Goal: Information Seeking & Learning: Learn about a topic

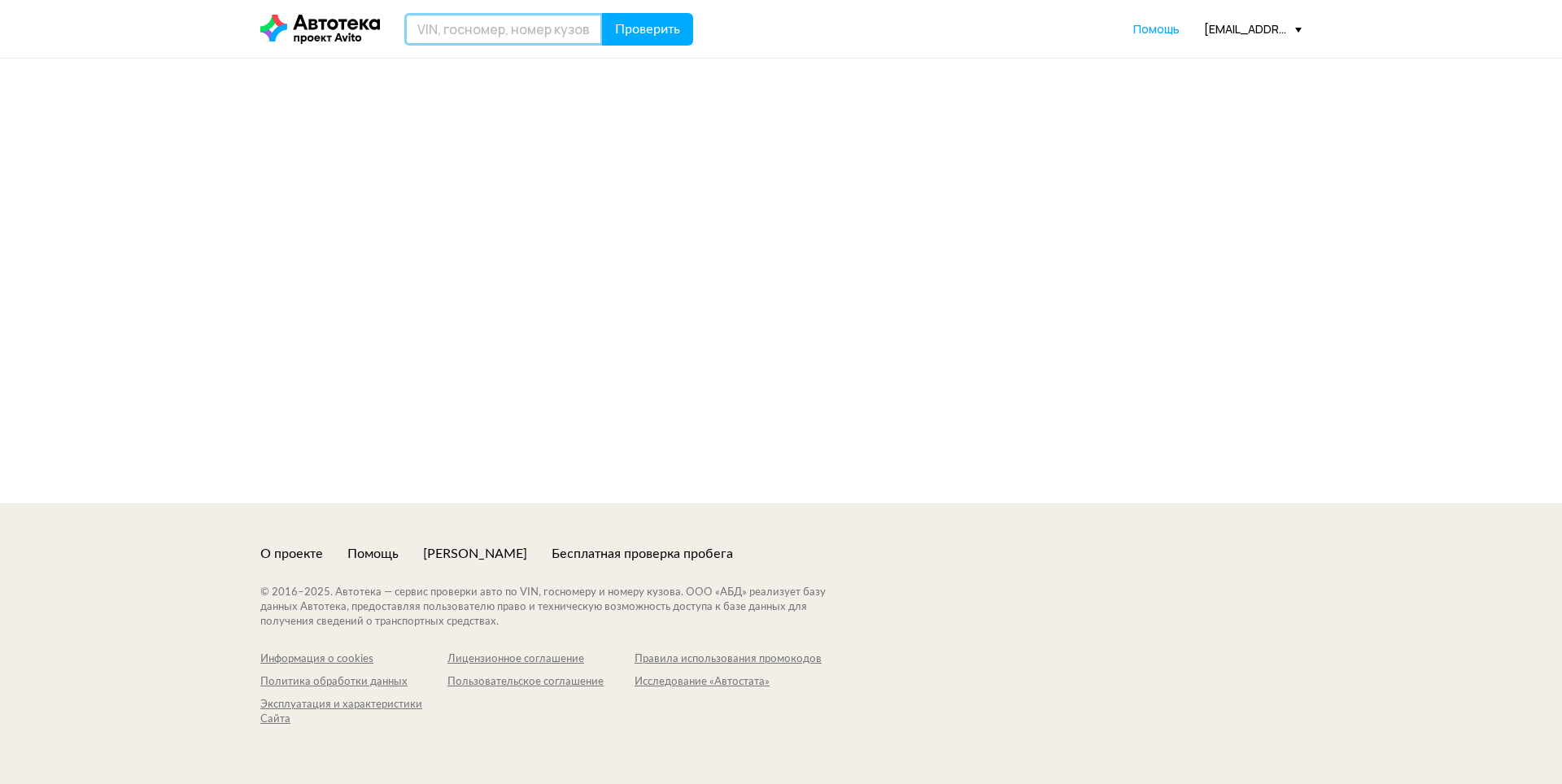
click at [521, 34] on input "text" at bounding box center [503, 29] width 199 height 32
paste input "[VEHICLE_IDENTIFICATION_NUMBER]"
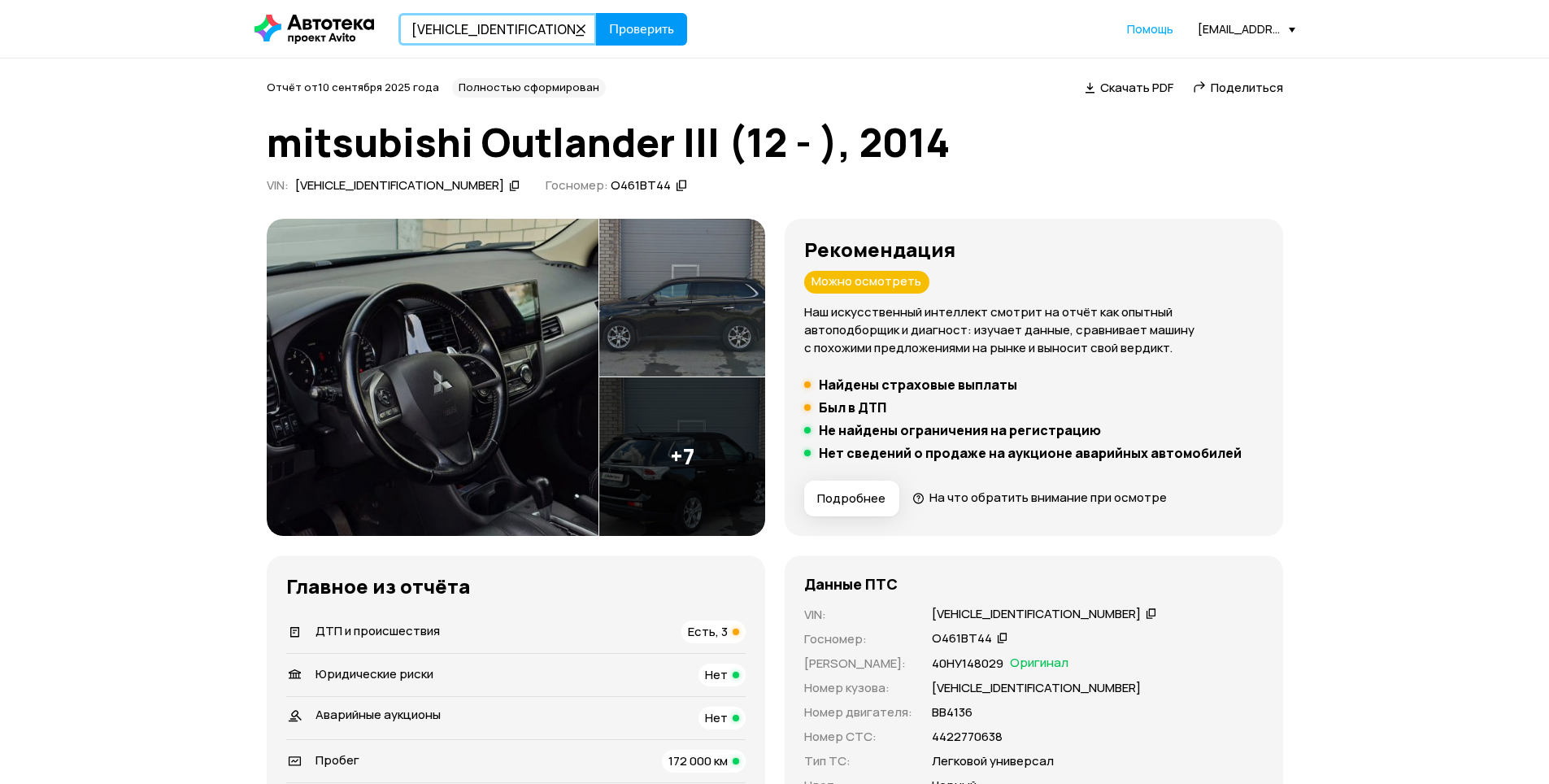
type input "[VEHICLE_IDENTIFICATION_NUMBER]"
click at [625, 27] on span "Проверить" at bounding box center [642, 29] width 65 height 13
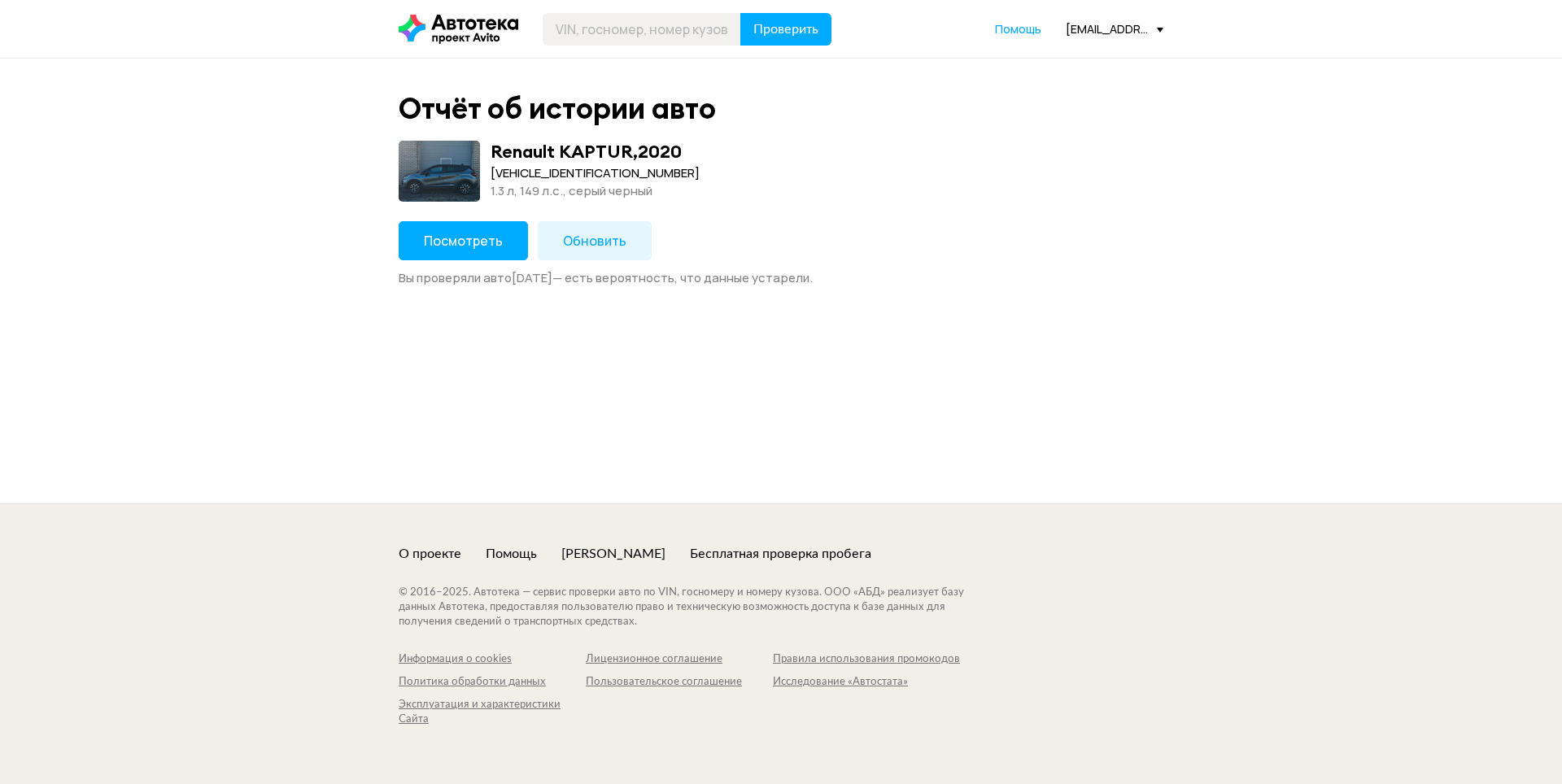
click at [435, 251] on button "Посмотреть" at bounding box center [464, 240] width 129 height 39
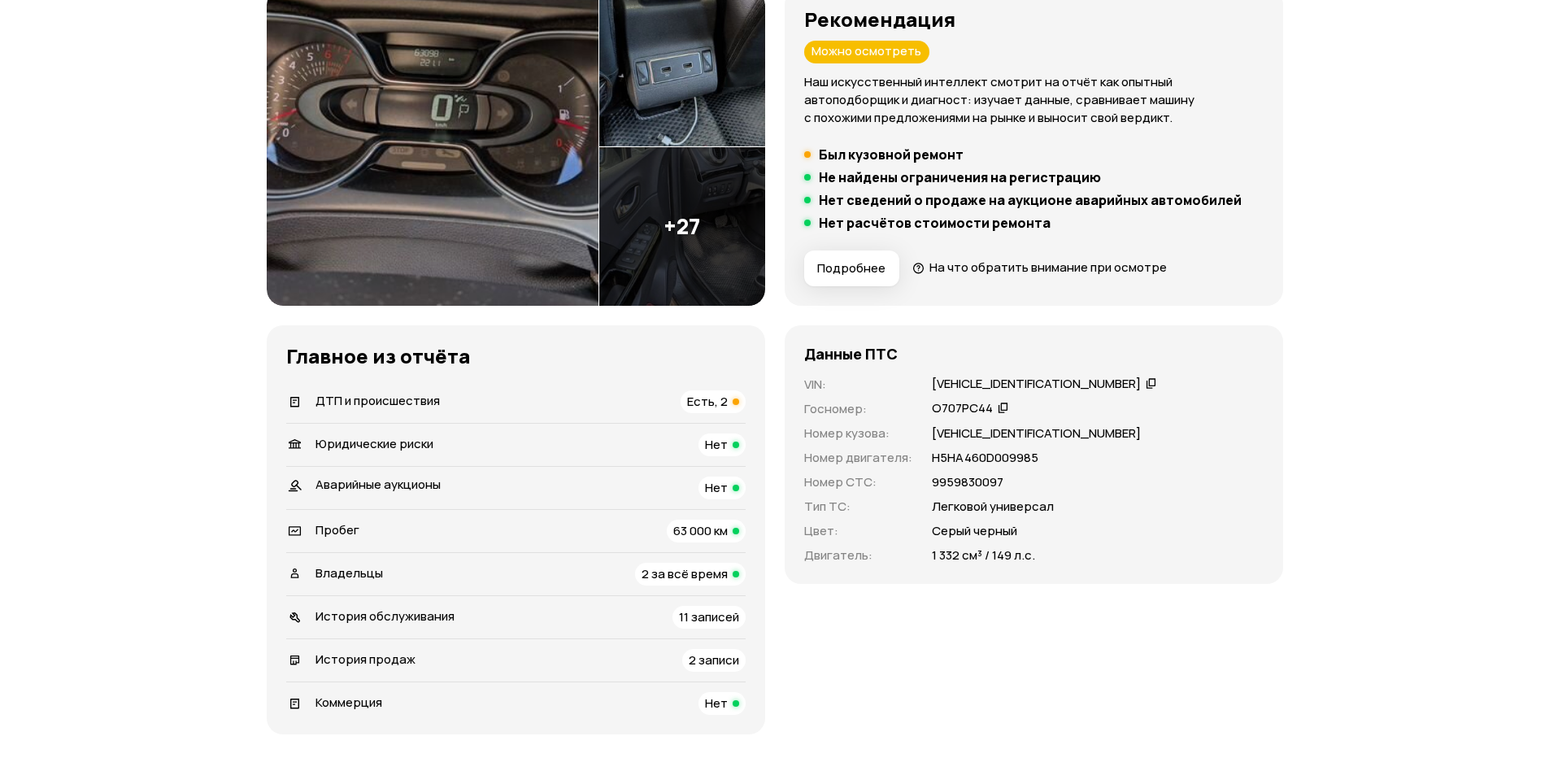
scroll to position [244, 0]
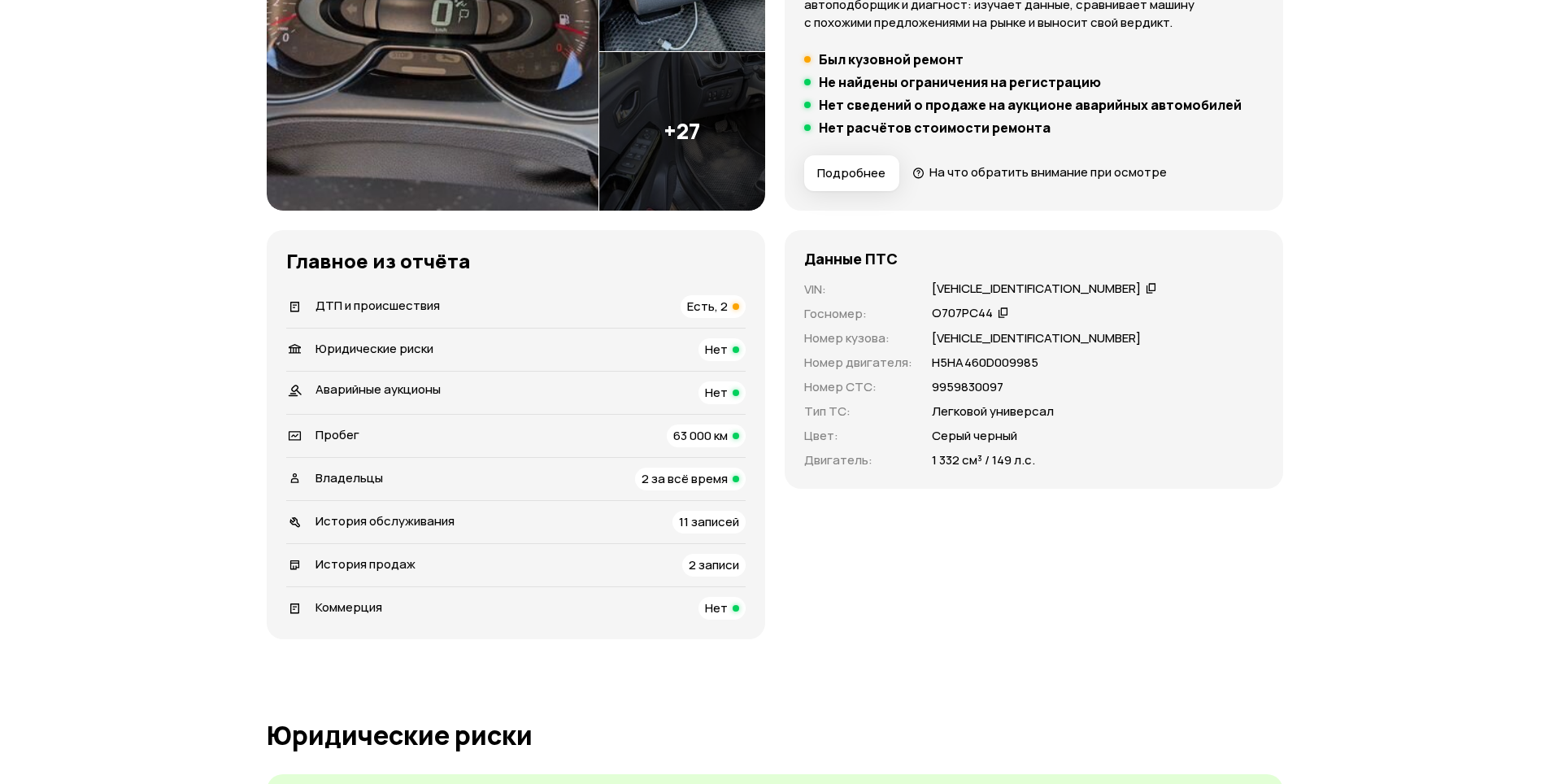
click at [671, 482] on span "2 за всё время" at bounding box center [684, 479] width 87 height 17
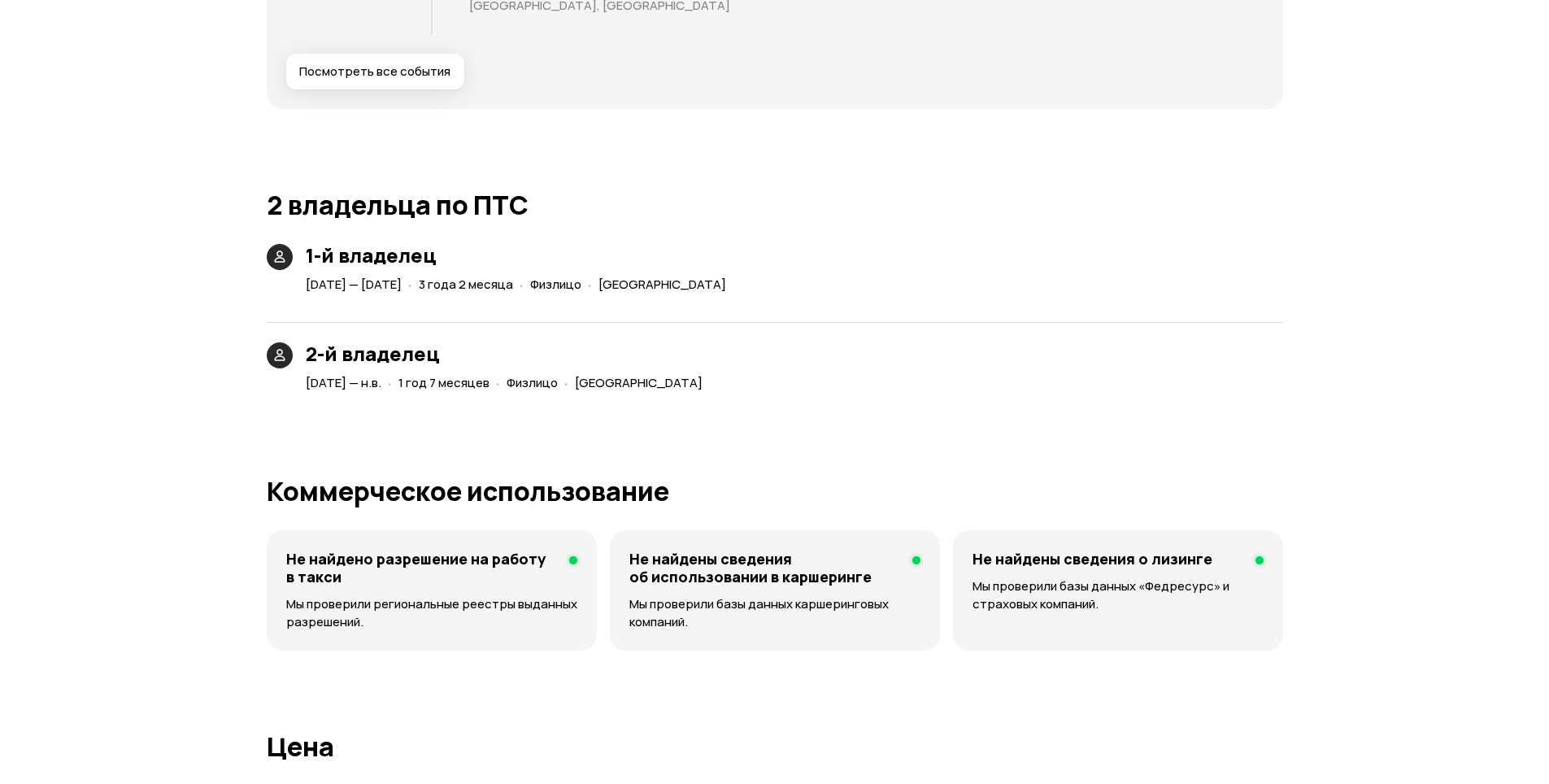
scroll to position [3786, 0]
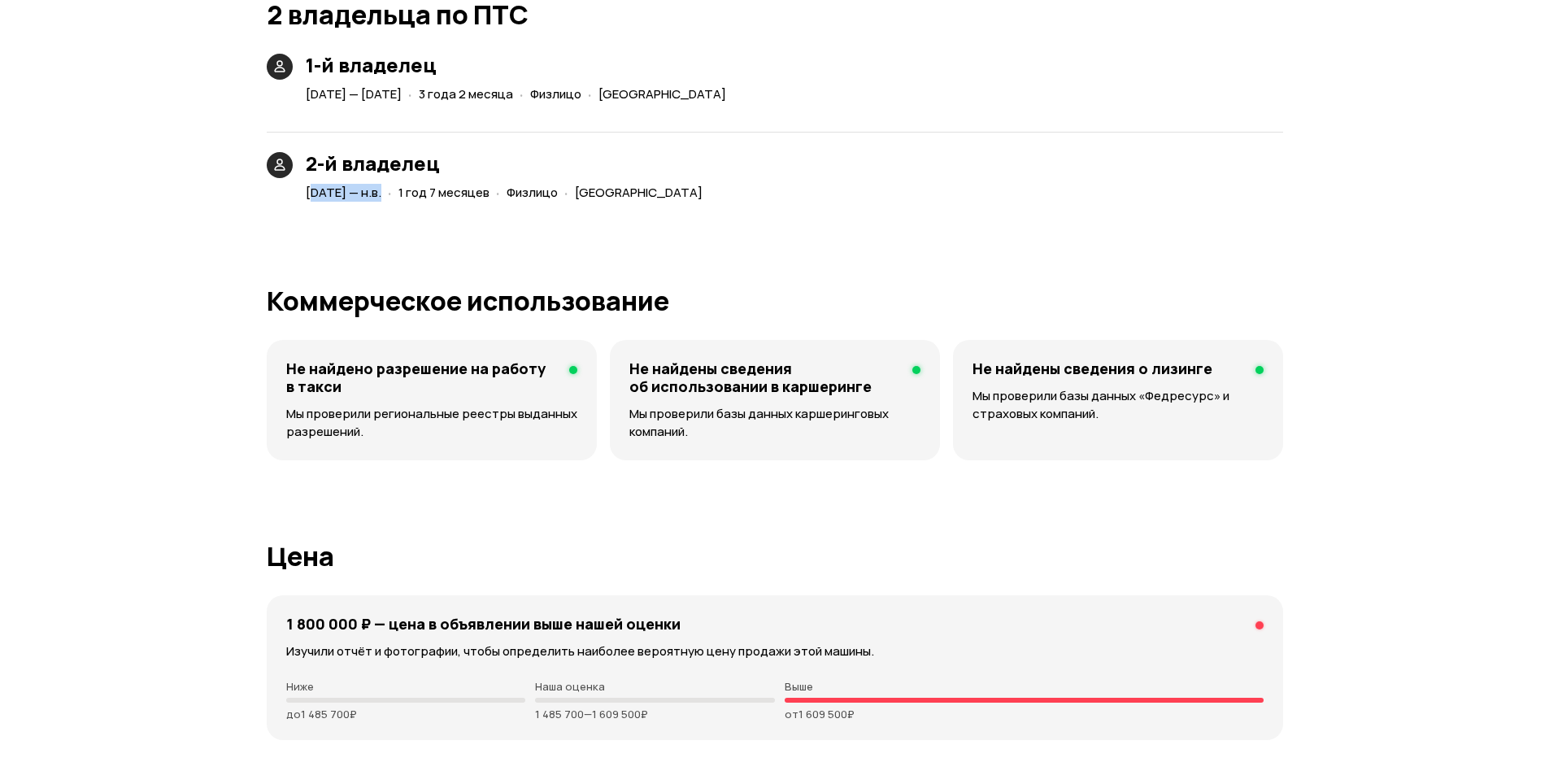
drag, startPoint x: 310, startPoint y: 197, endPoint x: 440, endPoint y: 200, distance: 130.0
click at [440, 200] on div "[DATE] — н.в. · 1 год 7 месяцев · Физлицо · [GEOGRAPHIC_DATA]" at bounding box center [507, 192] width 410 height 24
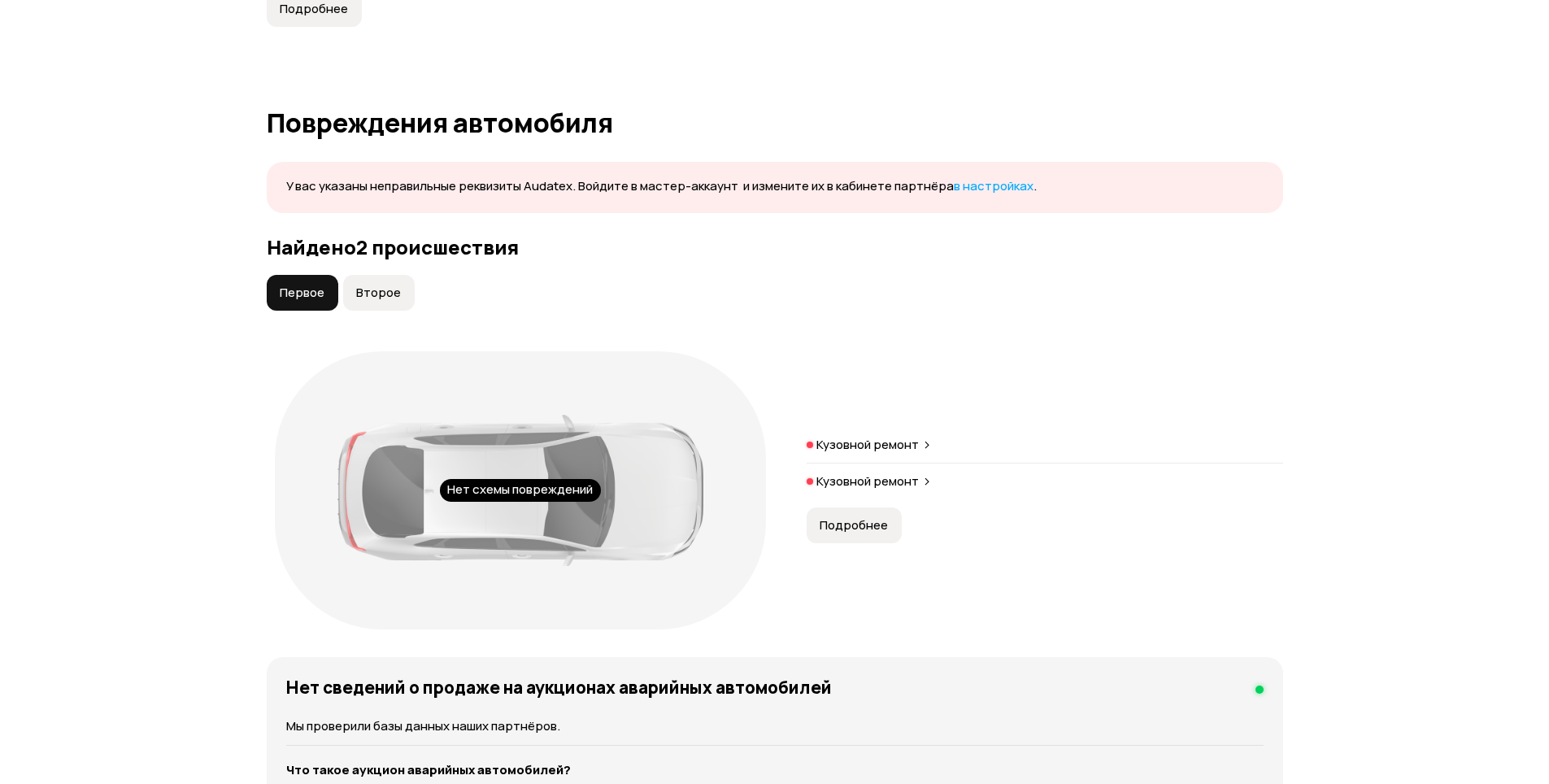
scroll to position [1428, 0]
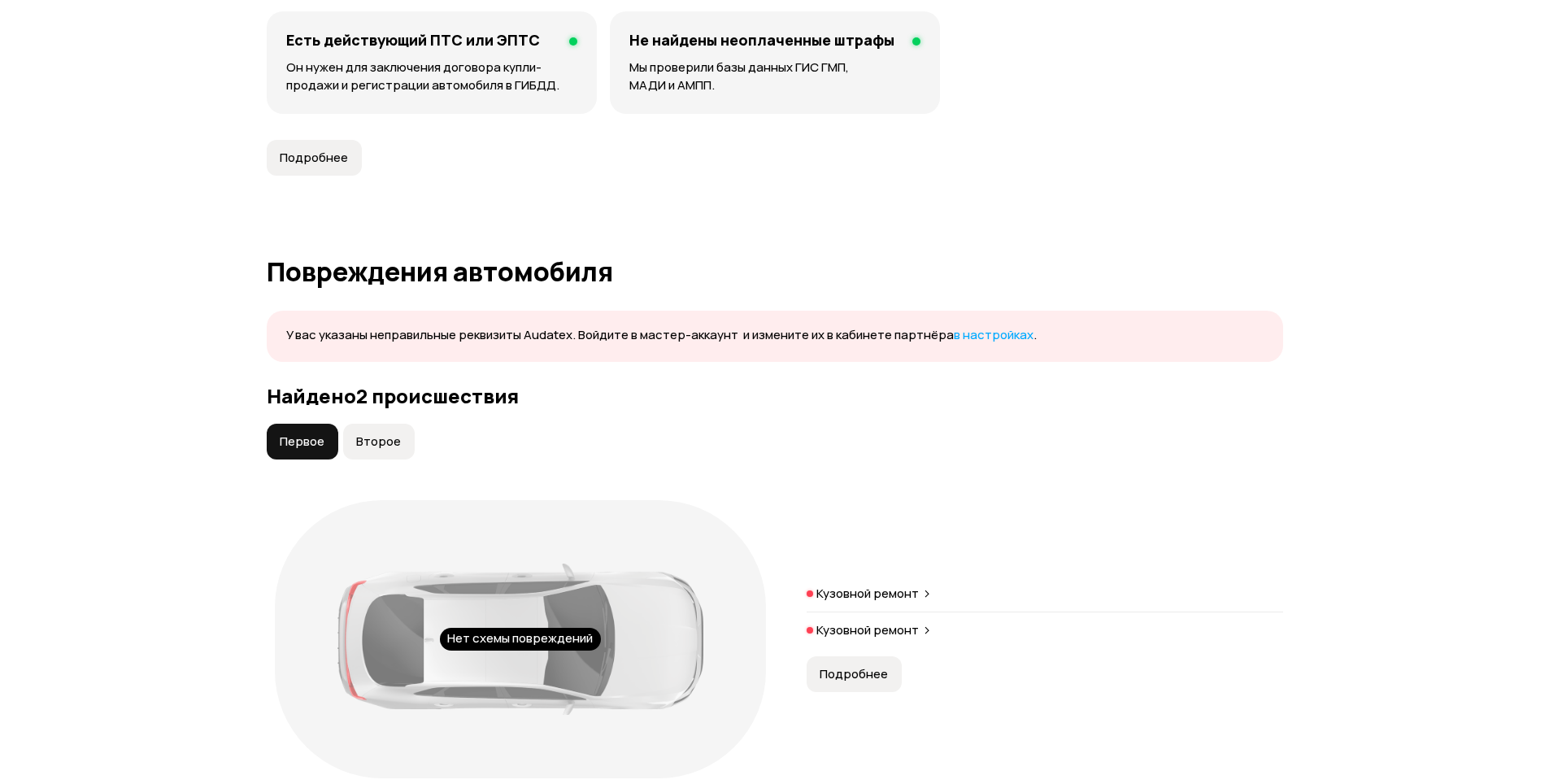
click at [843, 683] on button "Подробнее" at bounding box center [854, 674] width 95 height 36
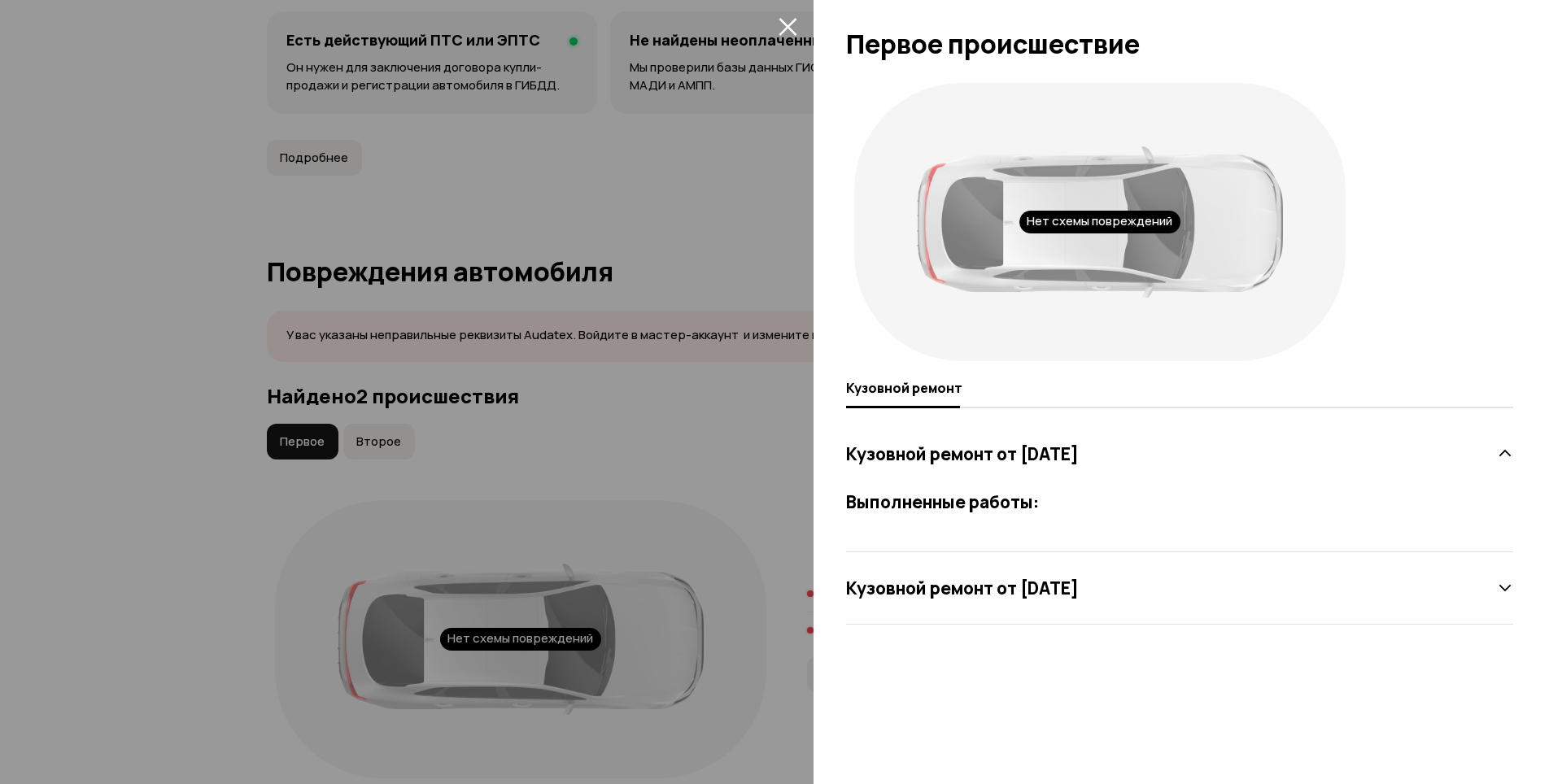
click at [893, 578] on h3 "Кузовной ремонт от [DATE]" at bounding box center [963, 588] width 233 height 21
click at [952, 449] on h3 "Кузовной ремонт от [DATE]" at bounding box center [963, 454] width 233 height 21
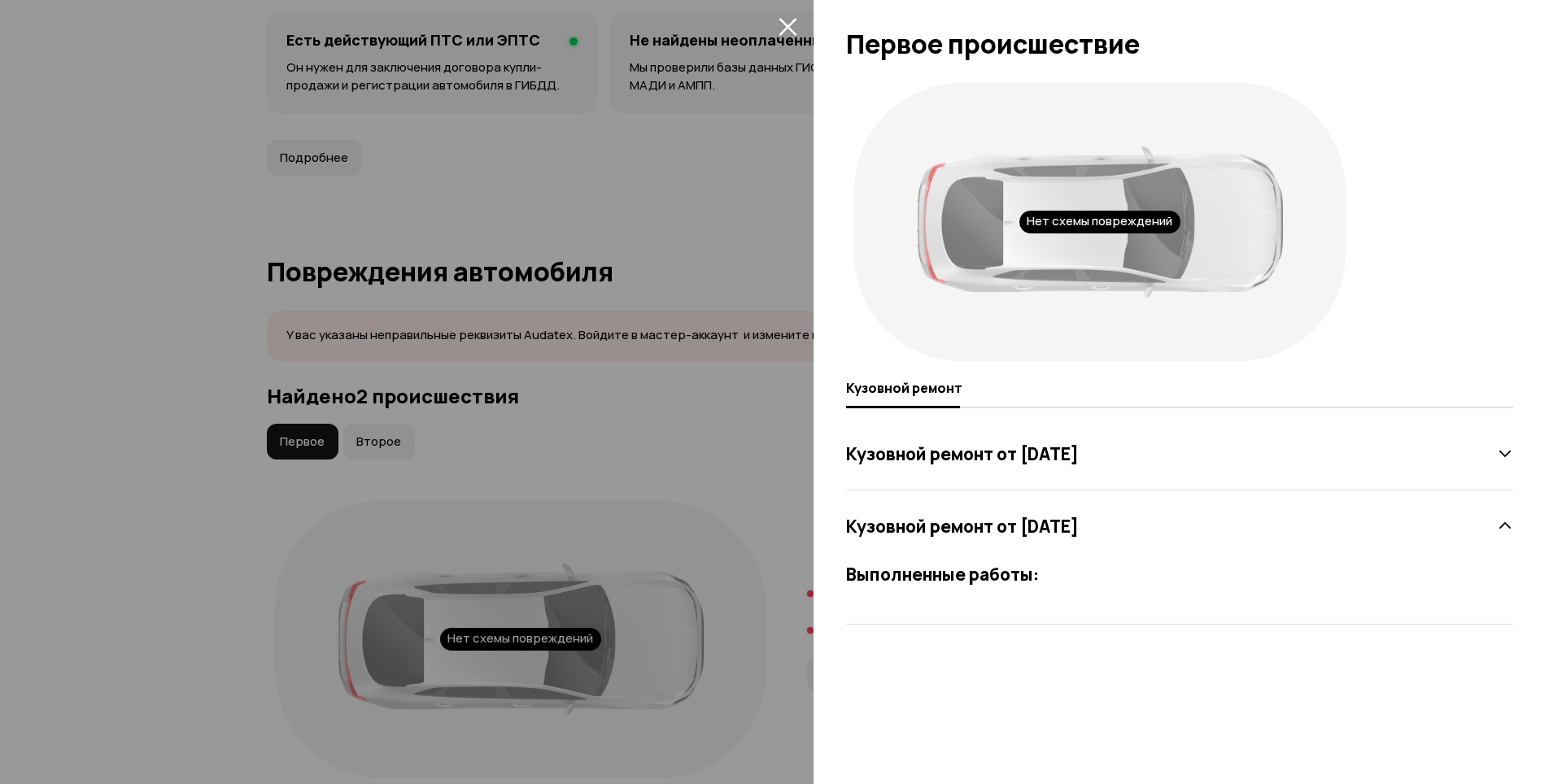
click at [938, 464] on h3 "Кузовной ремонт от [DATE]" at bounding box center [963, 454] width 233 height 21
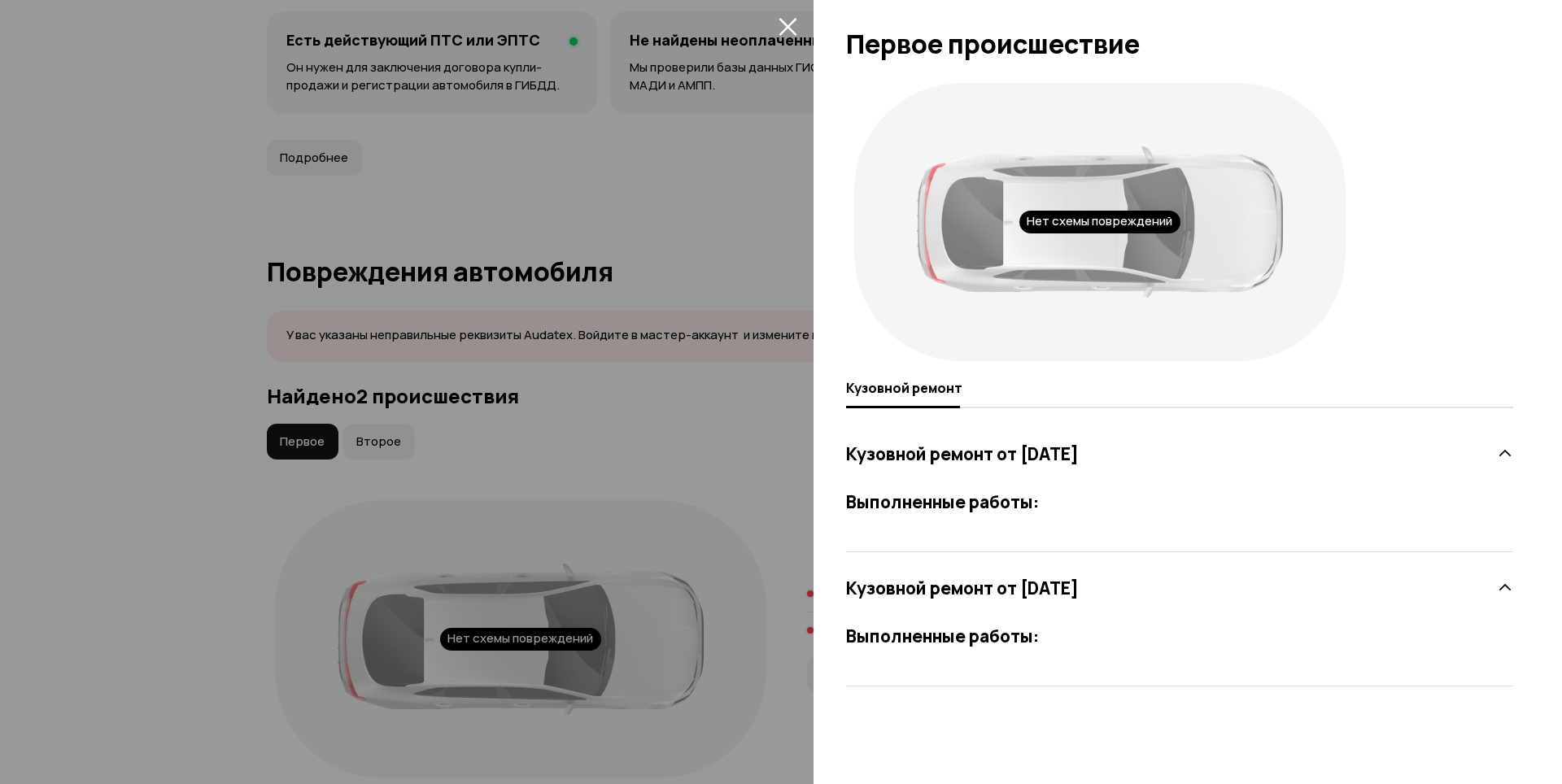
click at [715, 447] on div at bounding box center [781, 392] width 1562 height 784
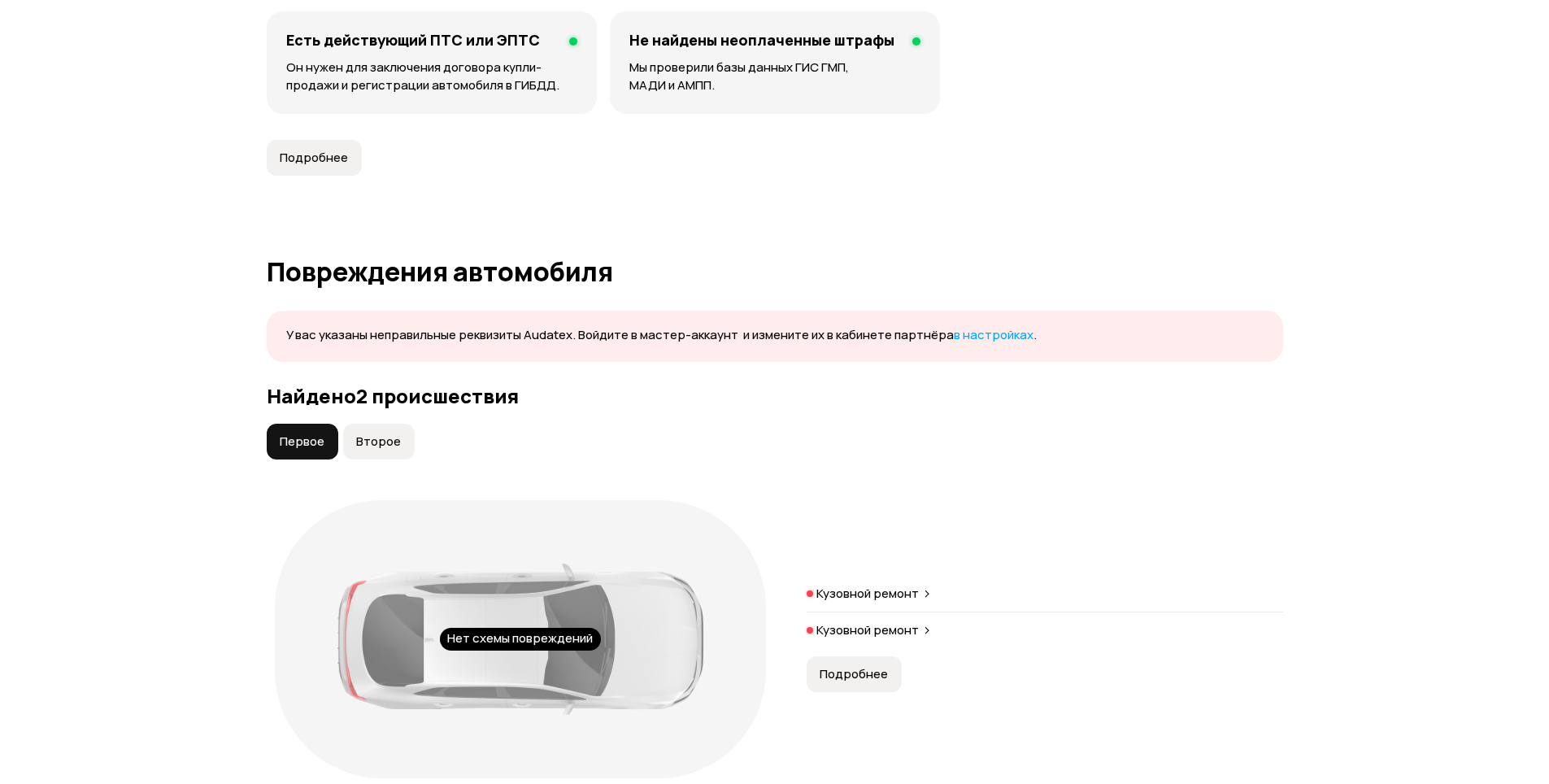
click at [365, 435] on span "Второе" at bounding box center [378, 441] width 45 height 17
click at [302, 437] on span "Первое" at bounding box center [302, 441] width 45 height 17
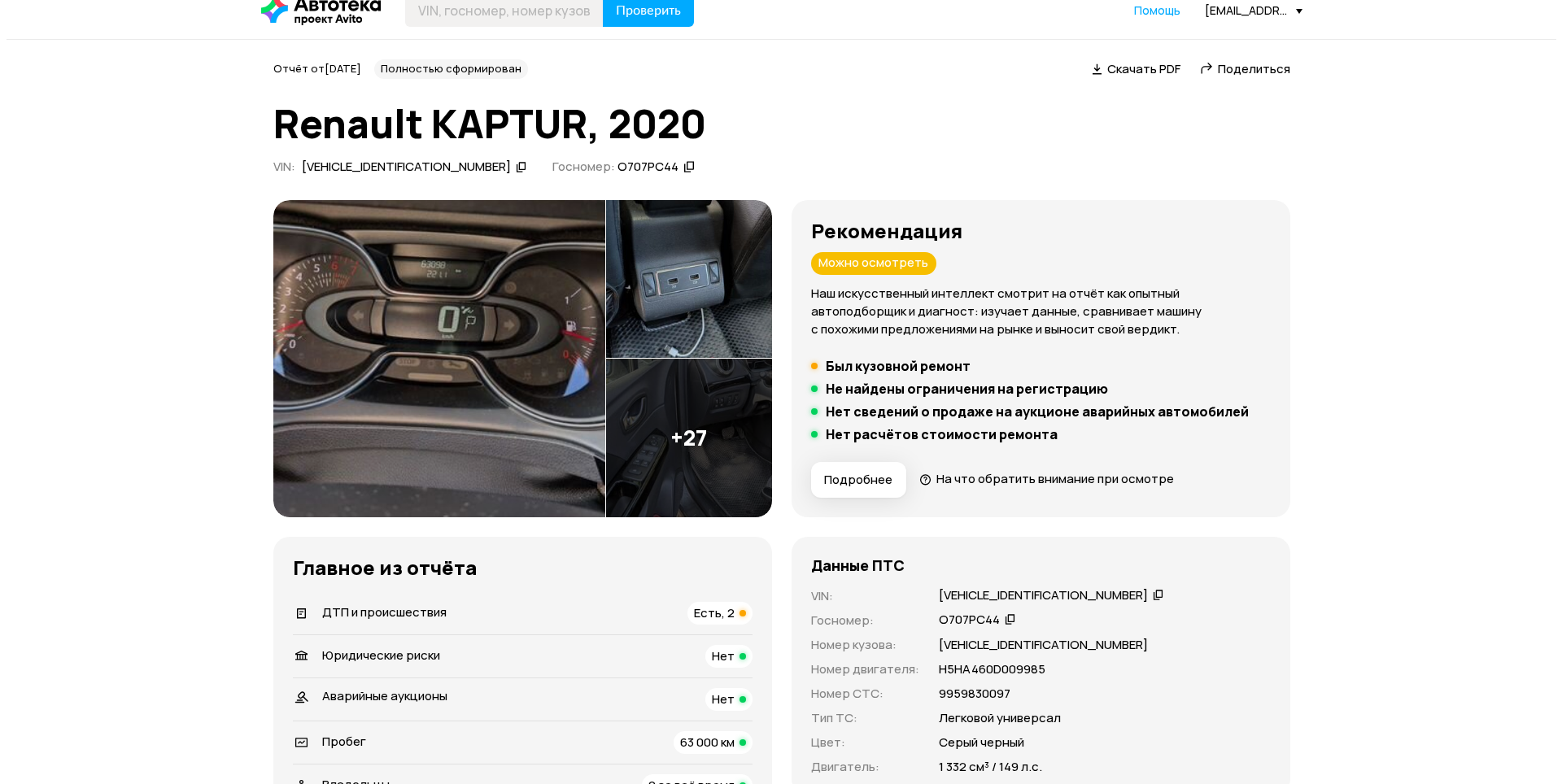
scroll to position [0, 0]
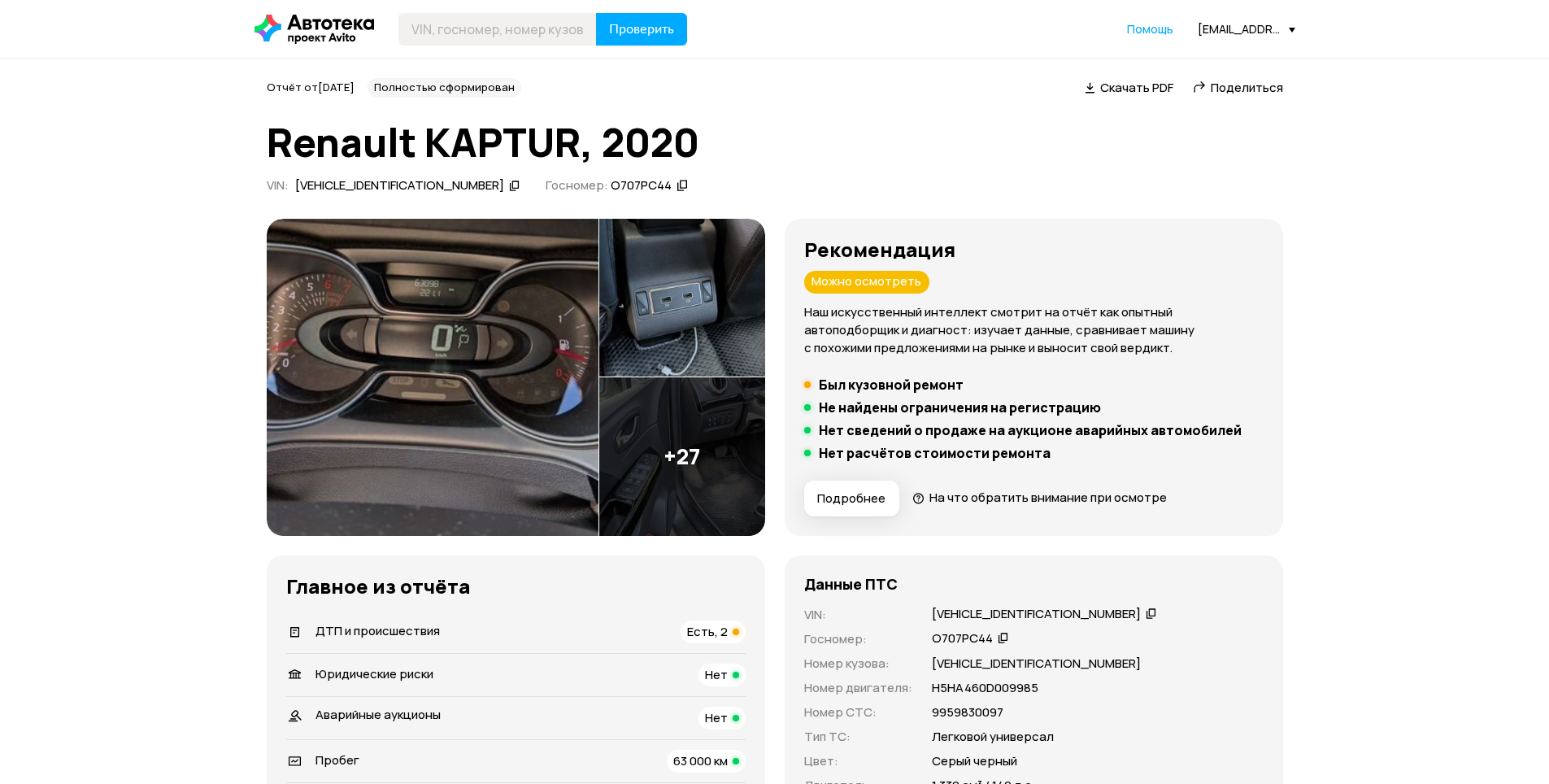
click at [684, 455] on img at bounding box center [683, 456] width 166 height 158
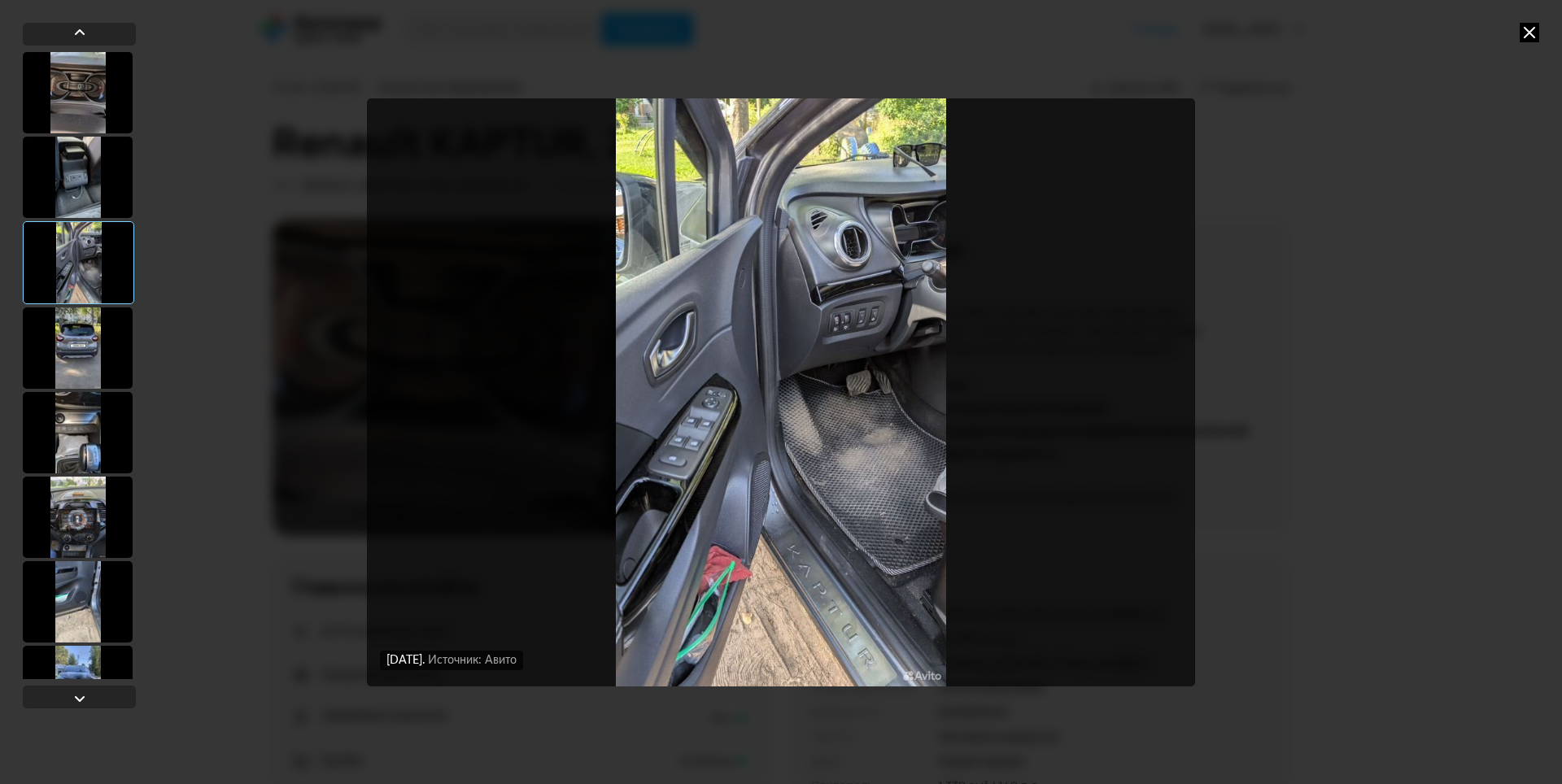
click at [59, 510] on div at bounding box center [78, 517] width 110 height 81
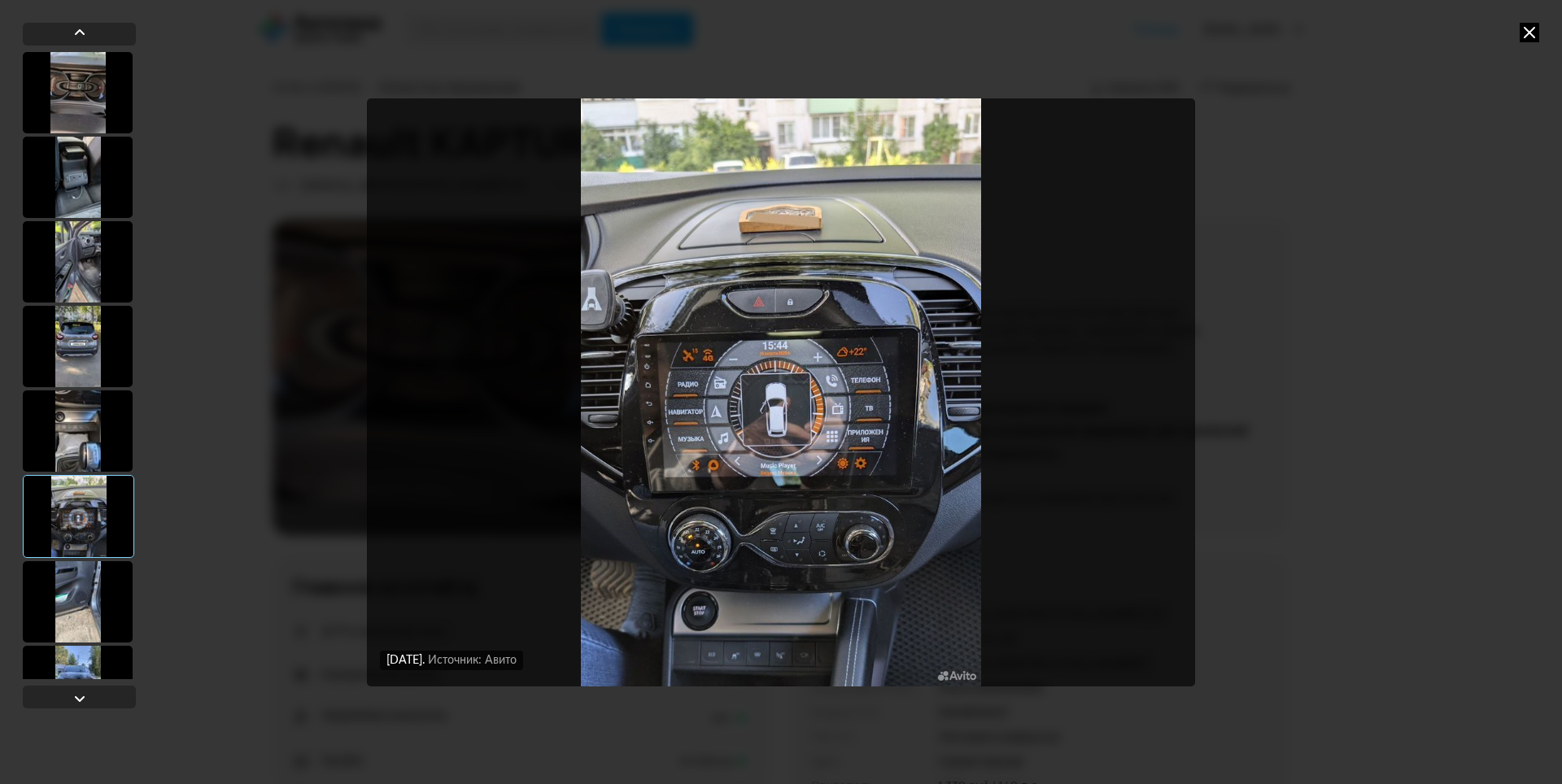
click at [65, 592] on div at bounding box center [78, 601] width 110 height 81
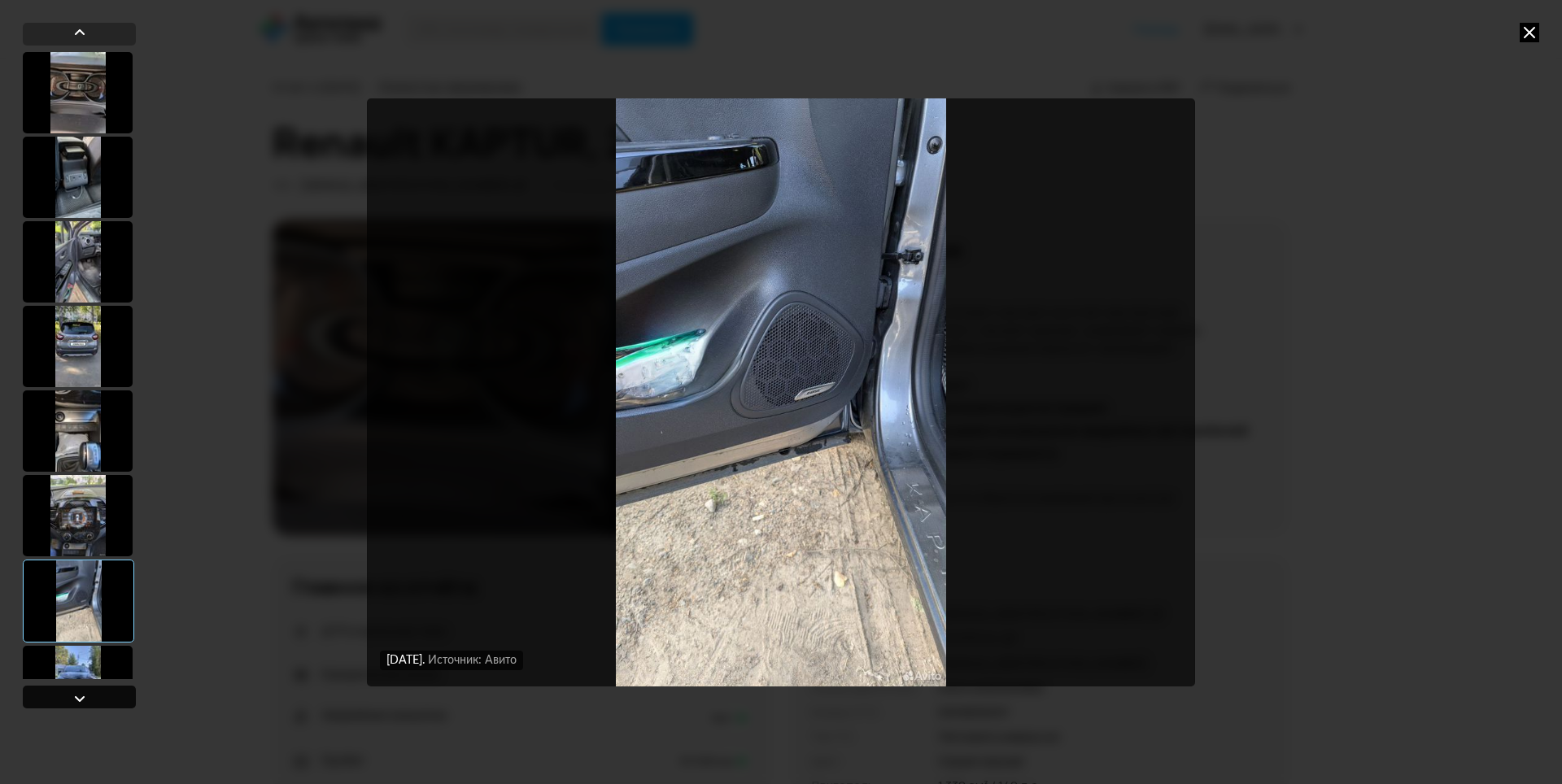
click at [73, 695] on div at bounding box center [80, 698] width 19 height 19
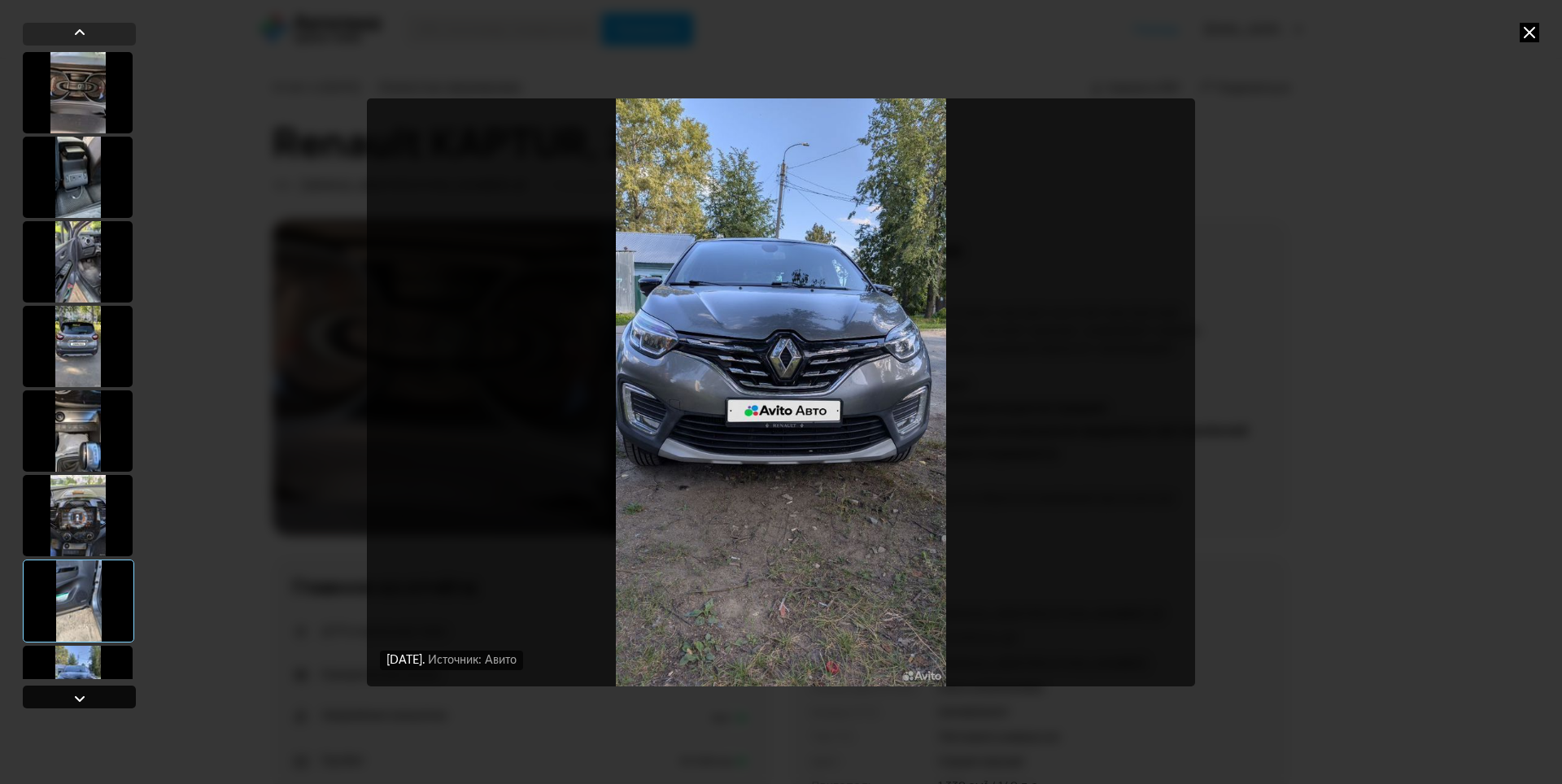
click at [73, 695] on div at bounding box center [80, 698] width 19 height 19
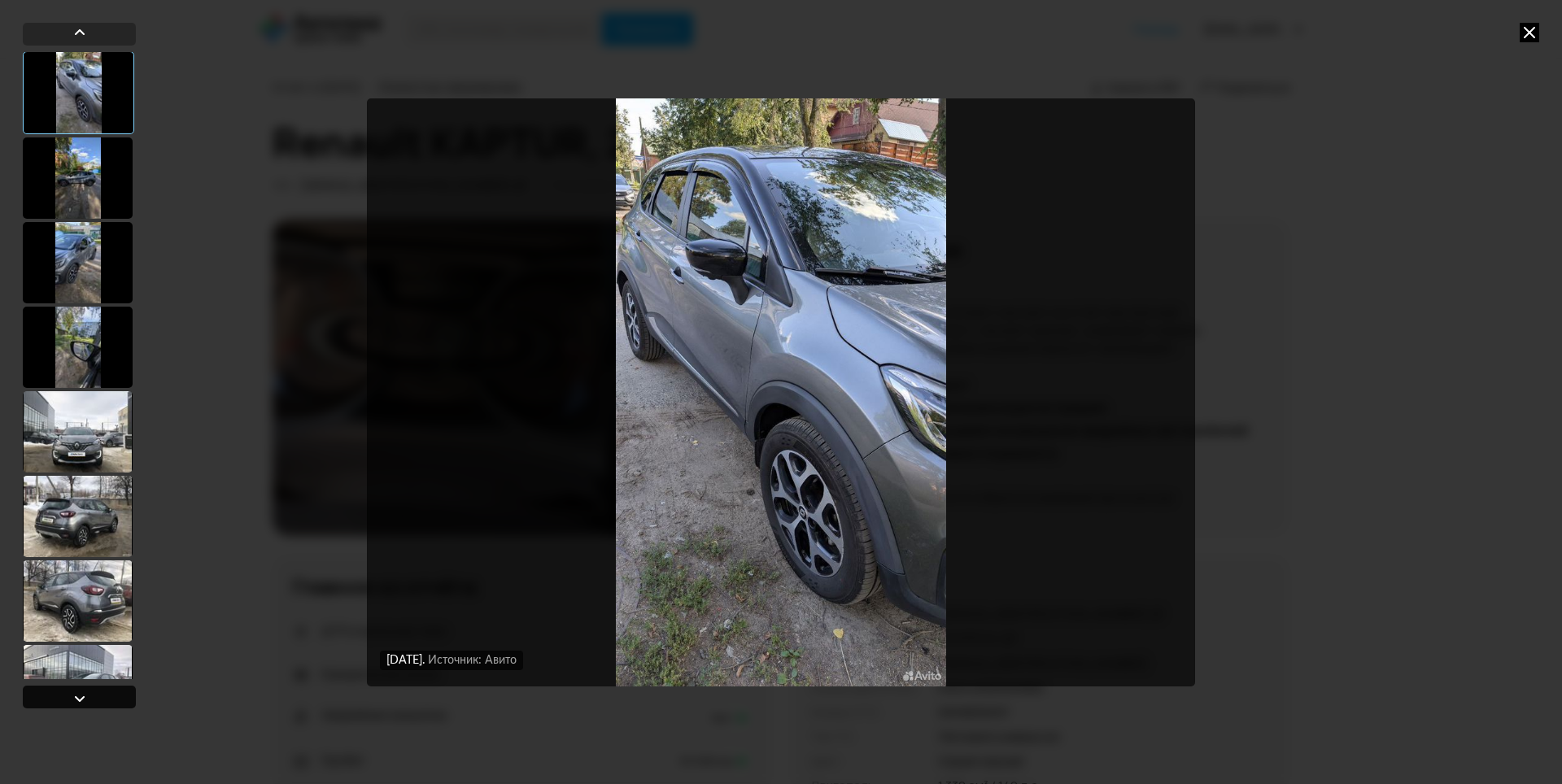
scroll to position [676, 0]
click at [73, 695] on div at bounding box center [80, 698] width 19 height 19
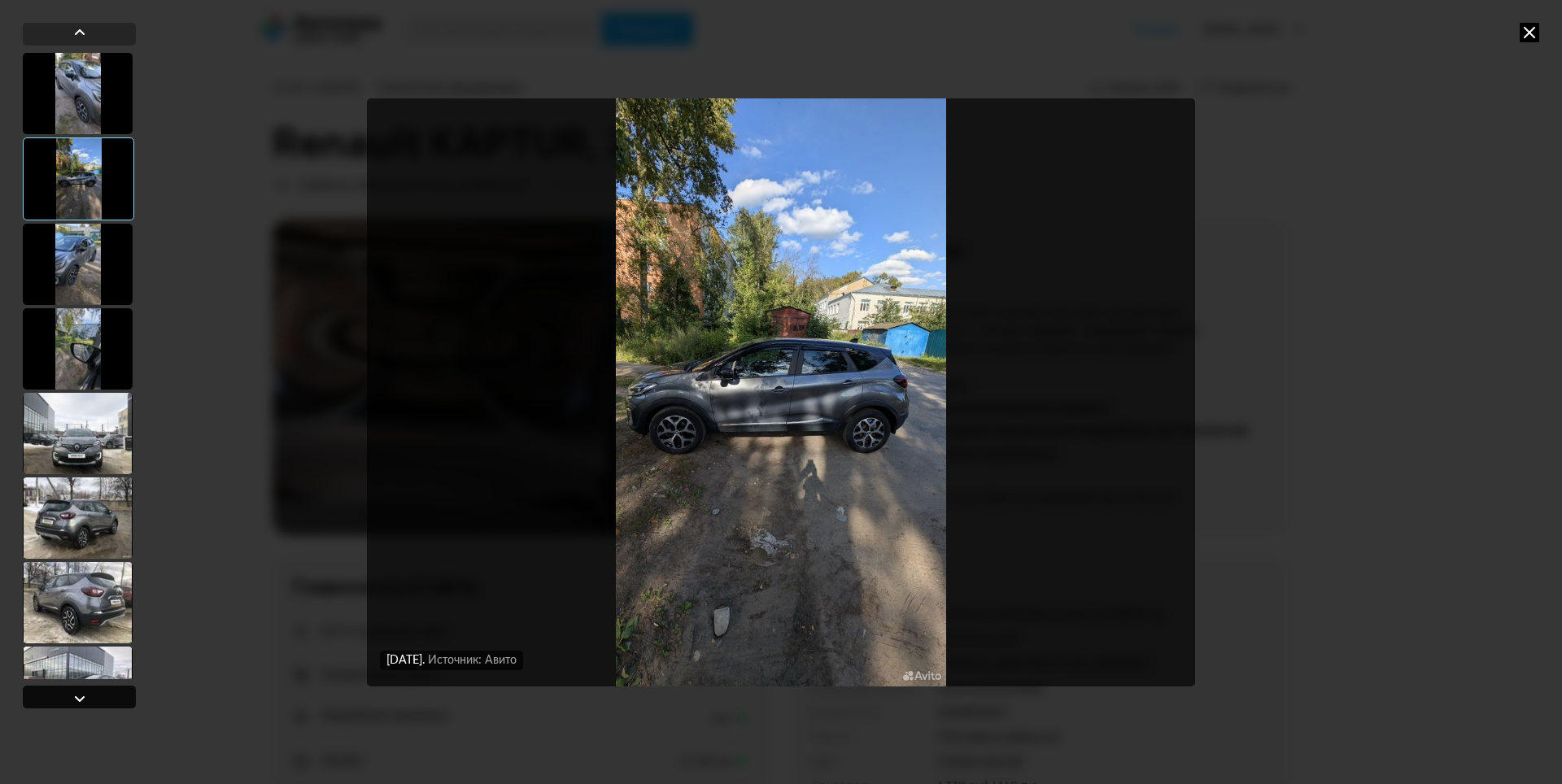
click at [73, 695] on div at bounding box center [80, 698] width 19 height 19
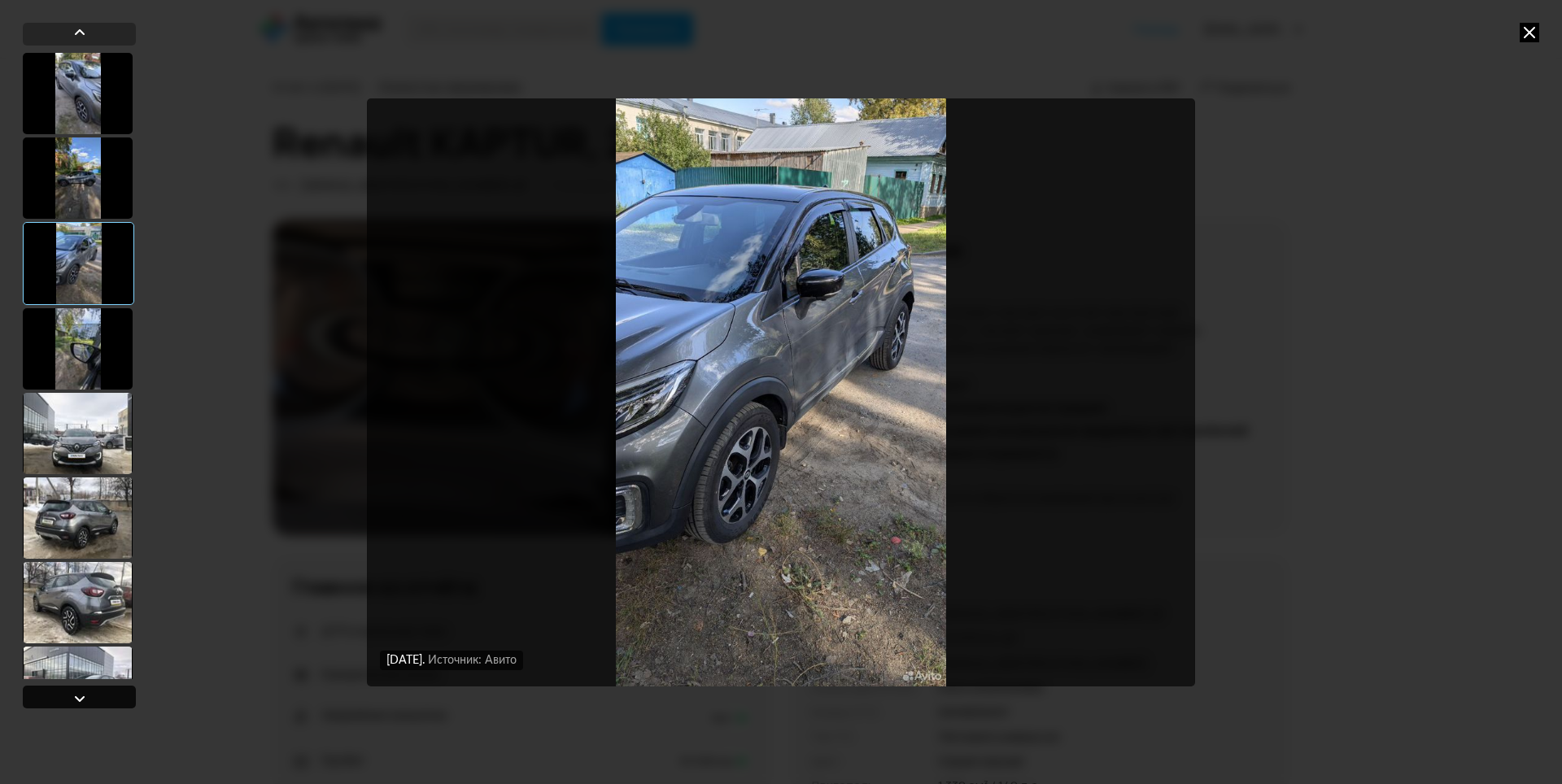
click at [73, 695] on div at bounding box center [80, 698] width 19 height 19
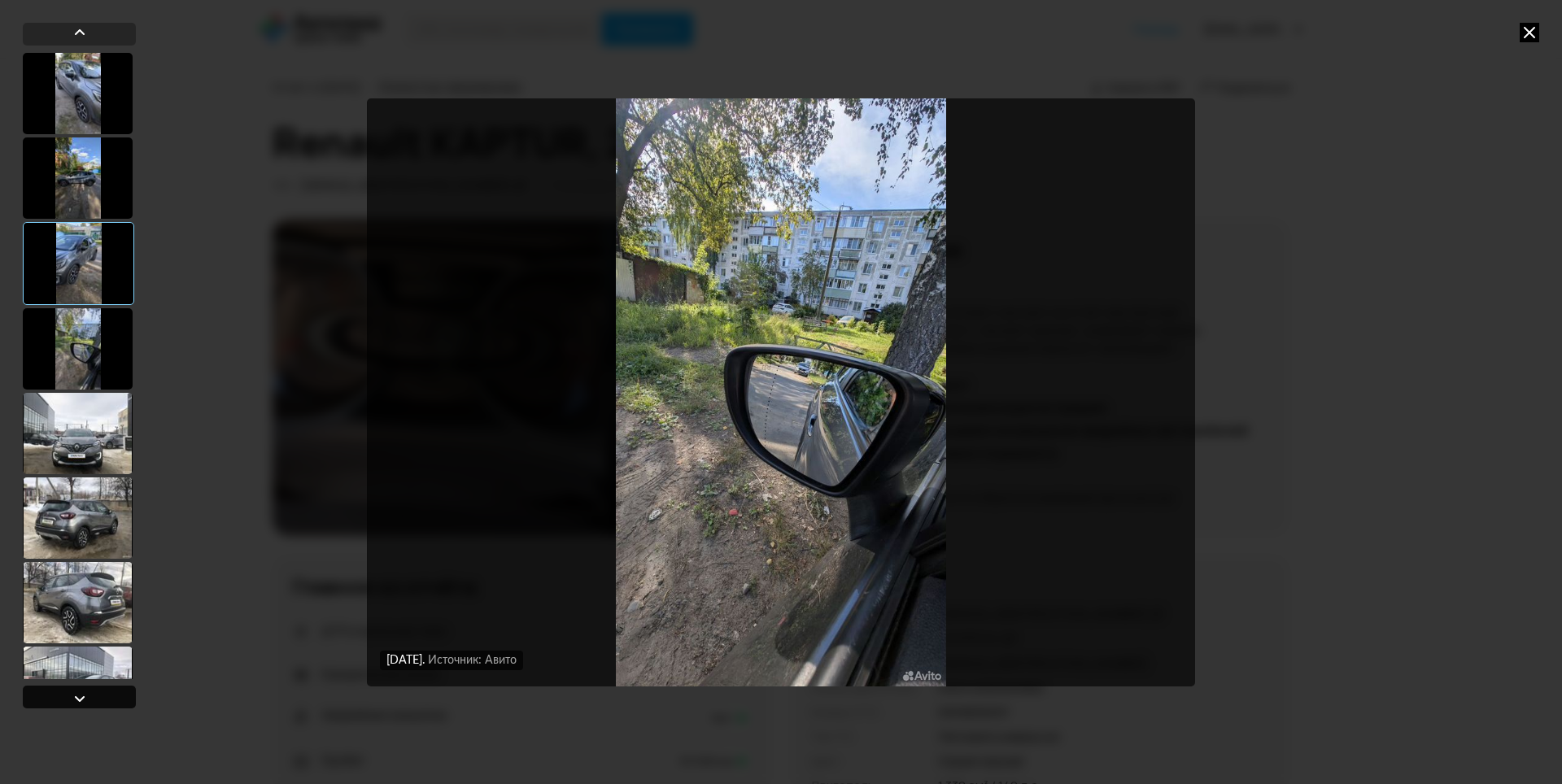
click at [73, 695] on div at bounding box center [80, 698] width 19 height 19
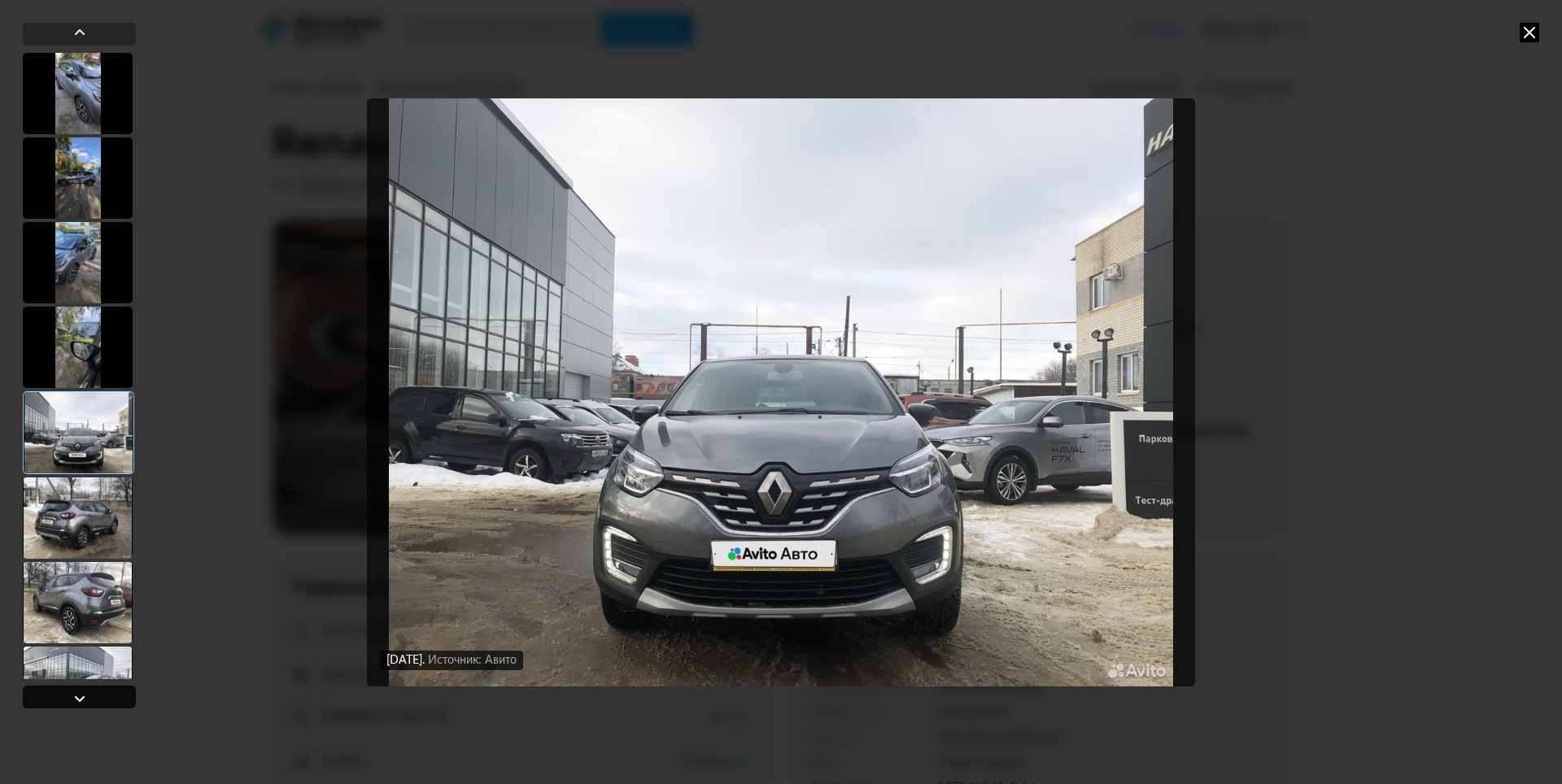
click at [73, 695] on div at bounding box center [80, 698] width 19 height 19
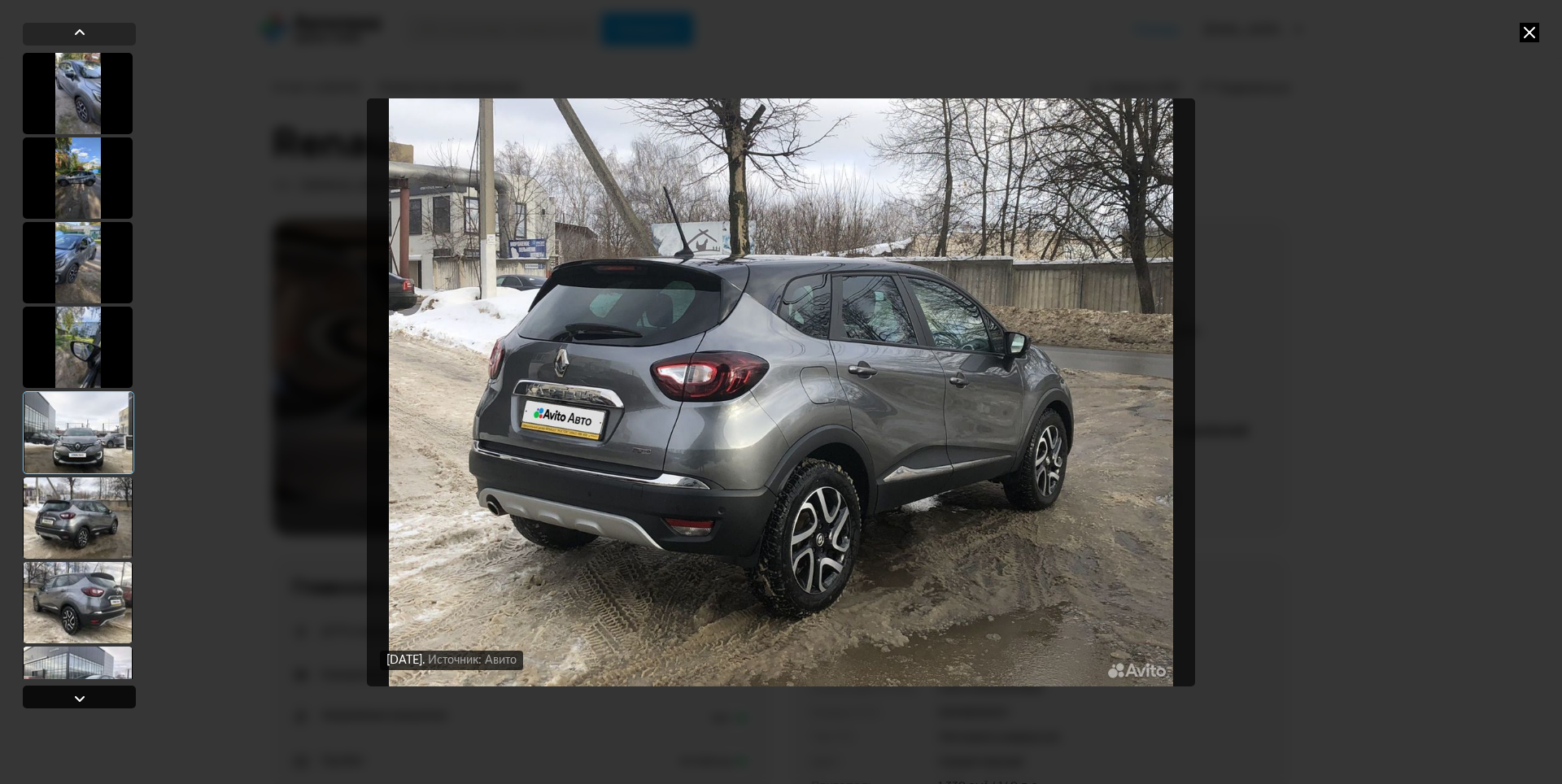
click at [73, 695] on div at bounding box center [80, 698] width 19 height 19
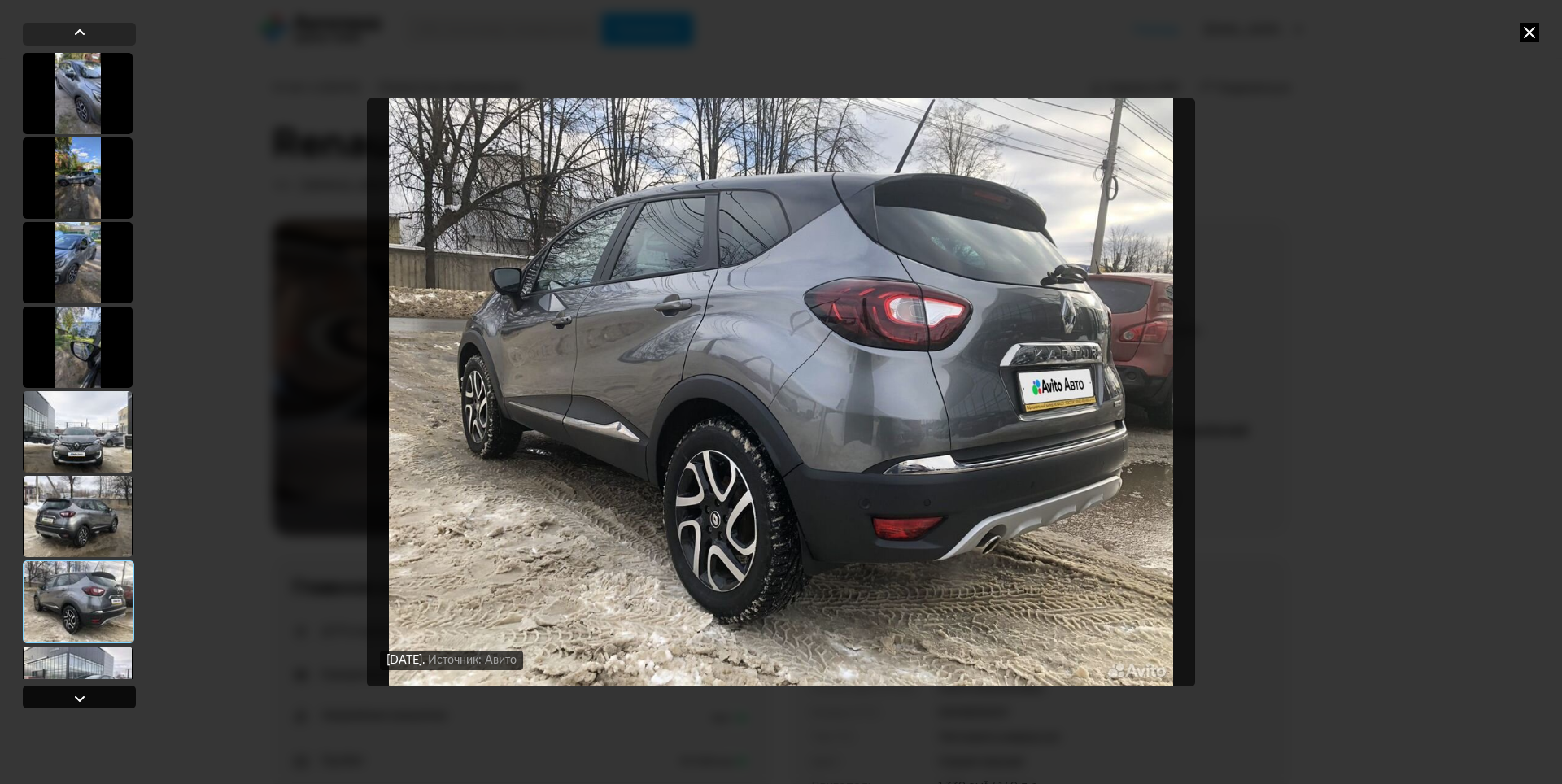
click at [73, 695] on div at bounding box center [80, 698] width 19 height 19
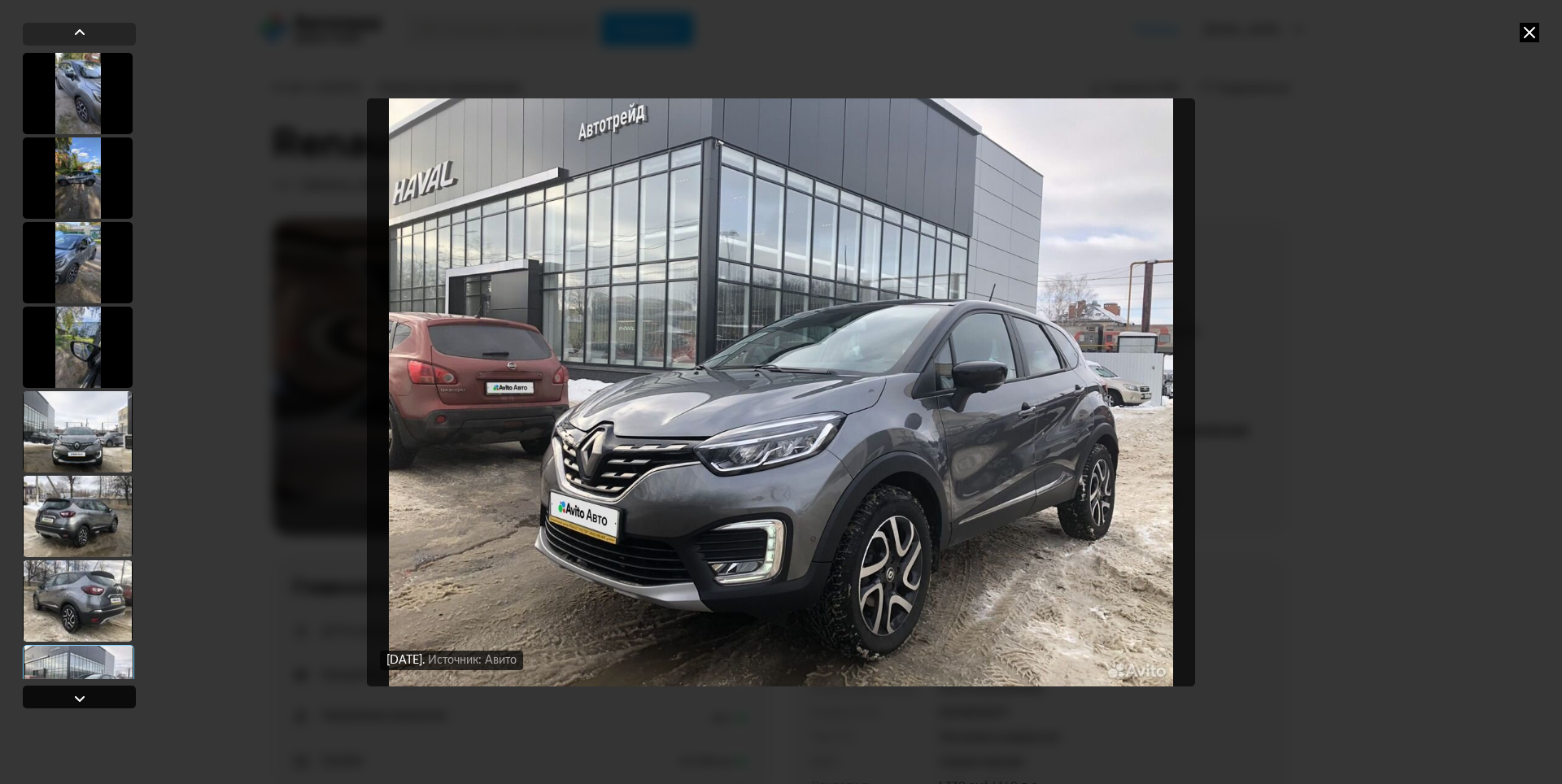
click at [73, 695] on div at bounding box center [80, 698] width 19 height 19
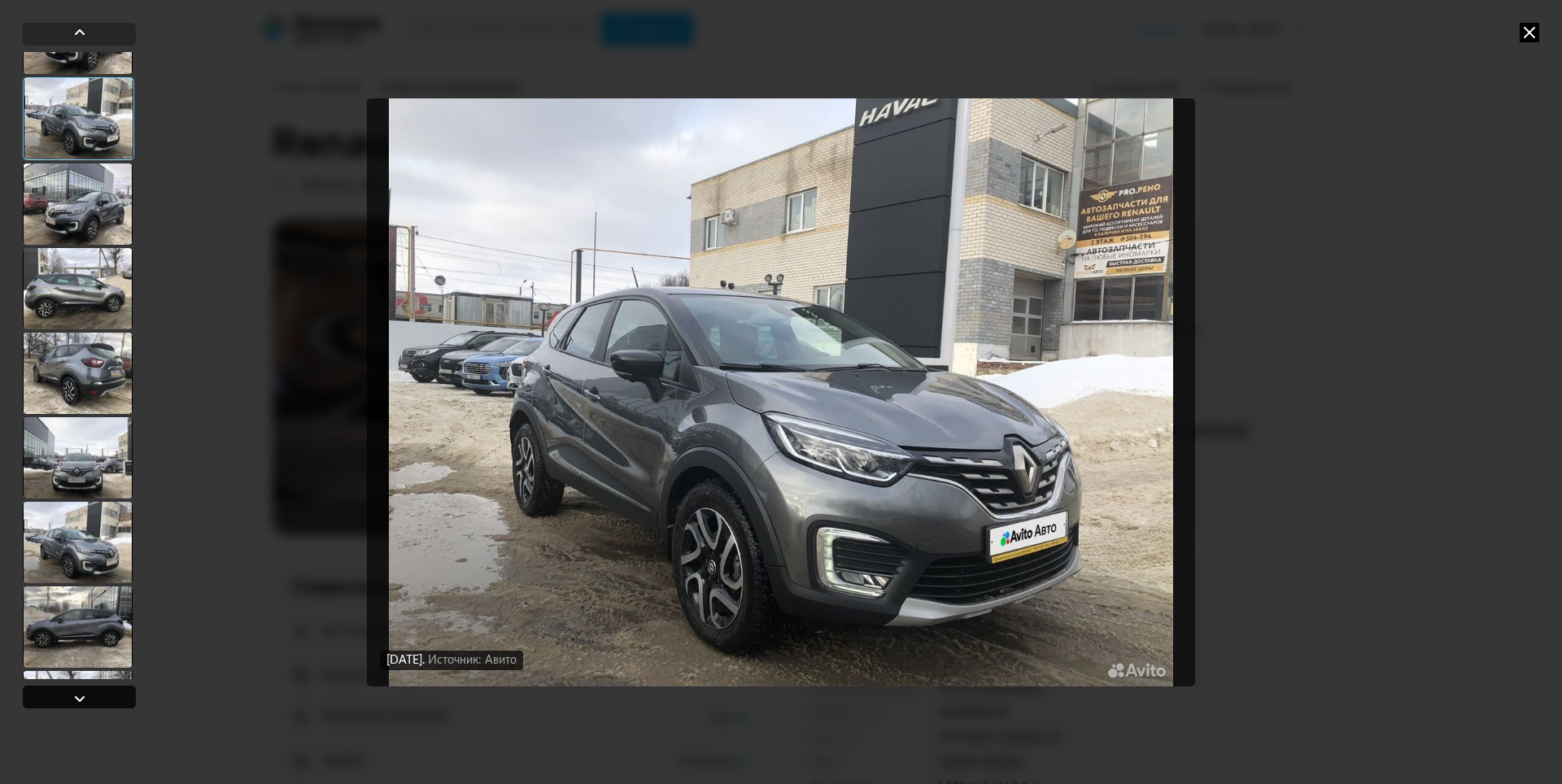
click at [73, 695] on div at bounding box center [80, 698] width 19 height 19
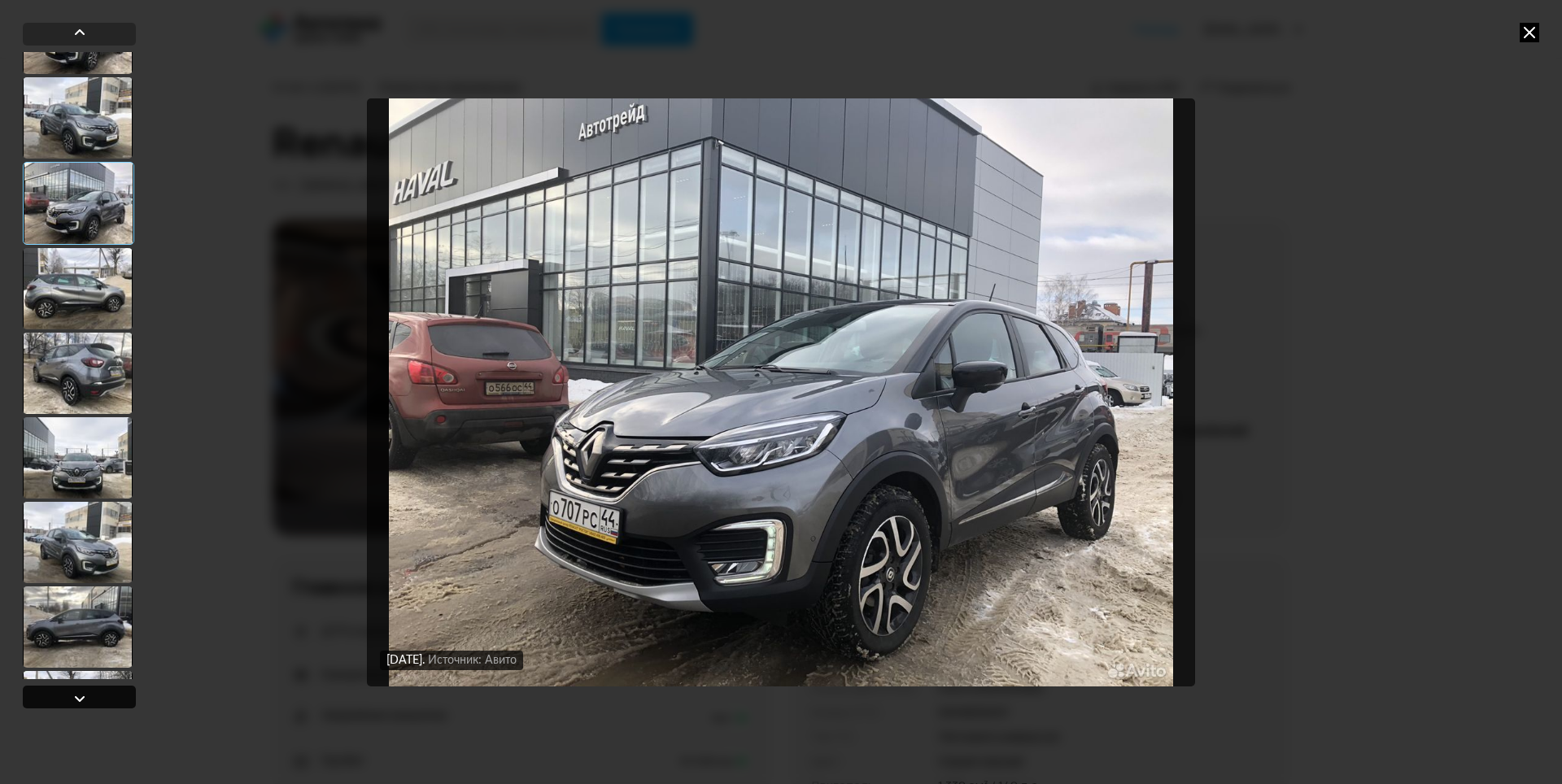
click at [73, 695] on div at bounding box center [80, 698] width 19 height 19
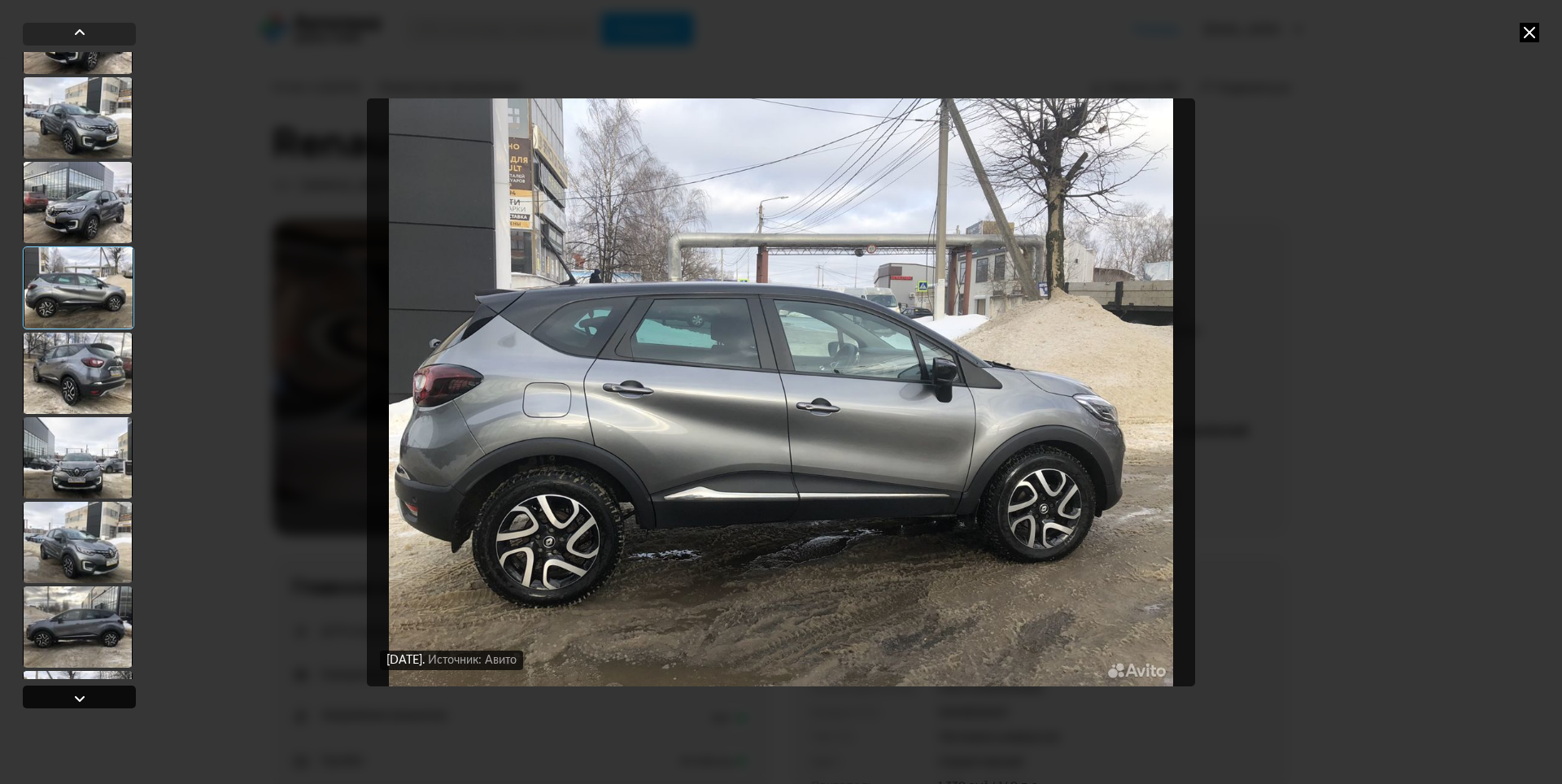
click at [73, 695] on div at bounding box center [80, 698] width 19 height 19
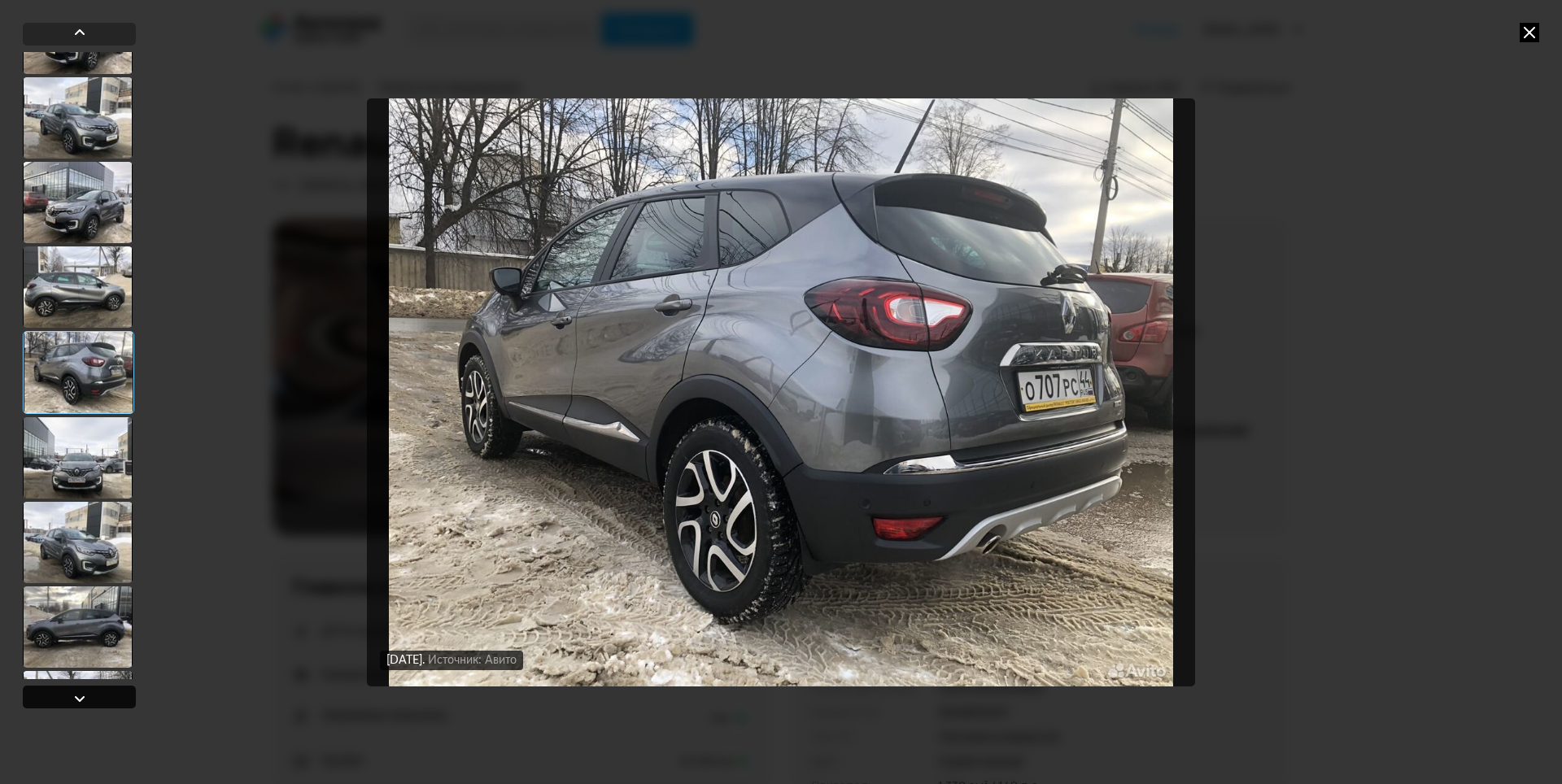
click at [73, 695] on div at bounding box center [80, 698] width 19 height 19
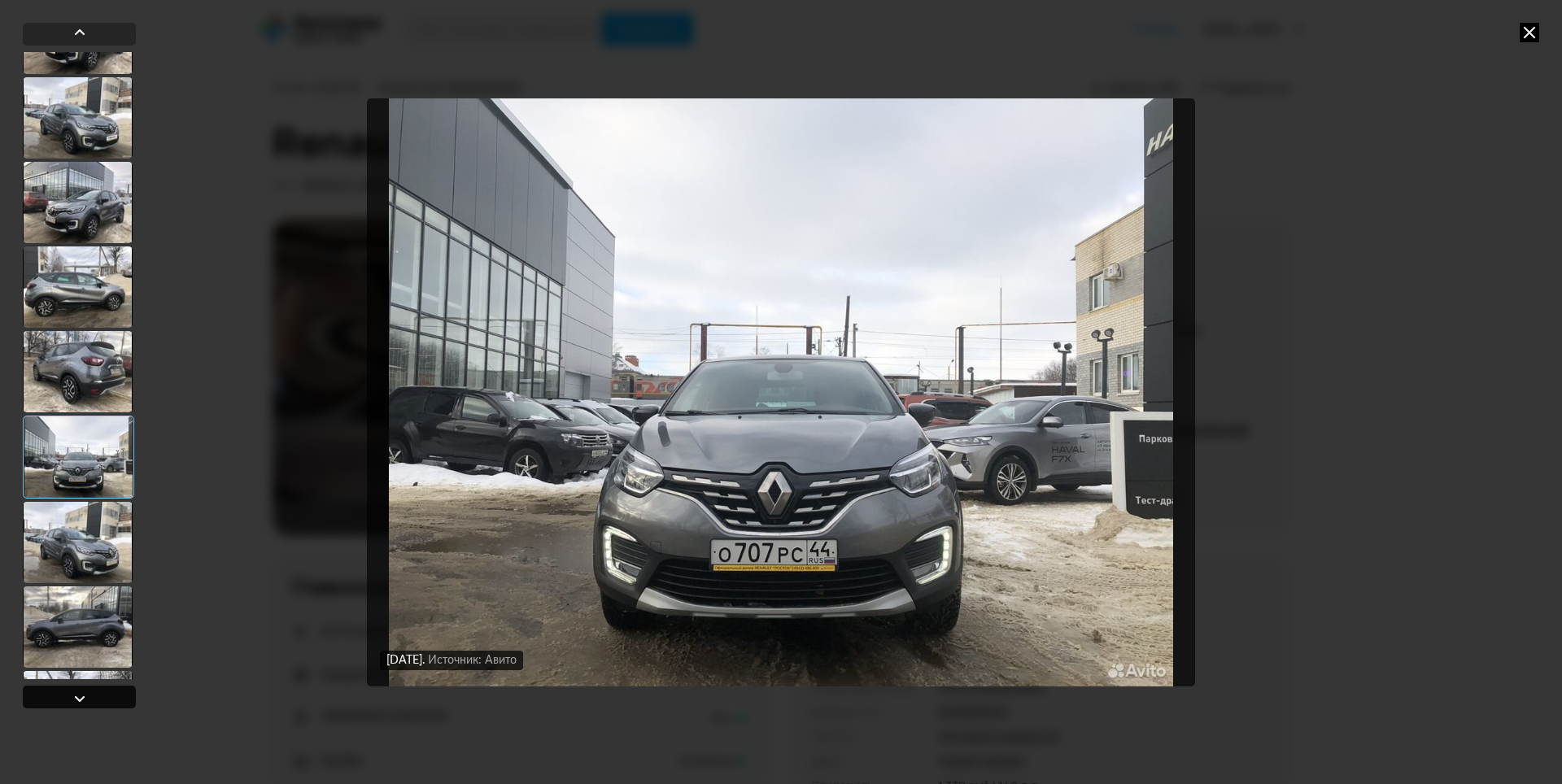
click at [73, 695] on div at bounding box center [80, 698] width 19 height 19
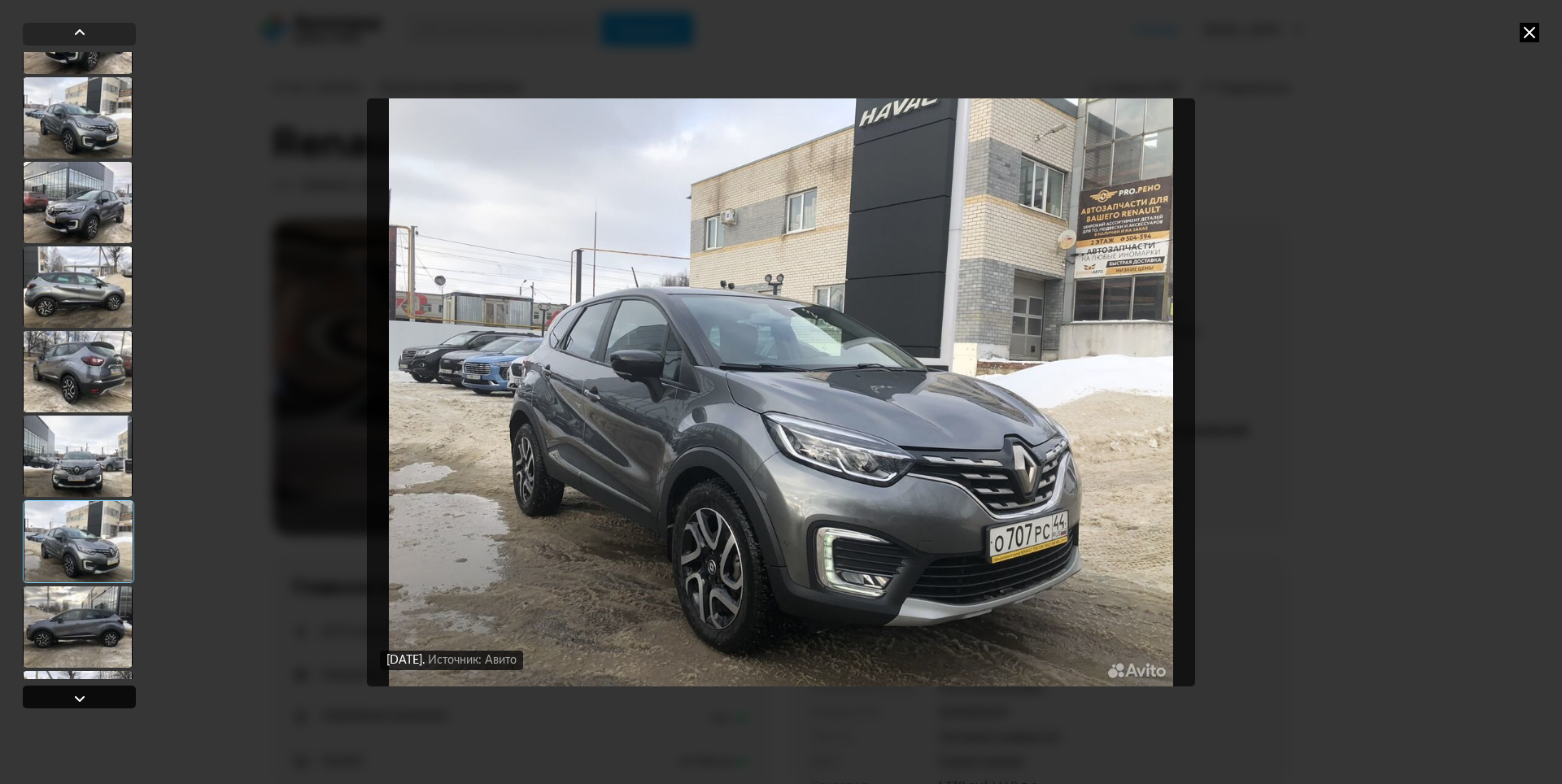
click at [73, 695] on div at bounding box center [80, 698] width 19 height 19
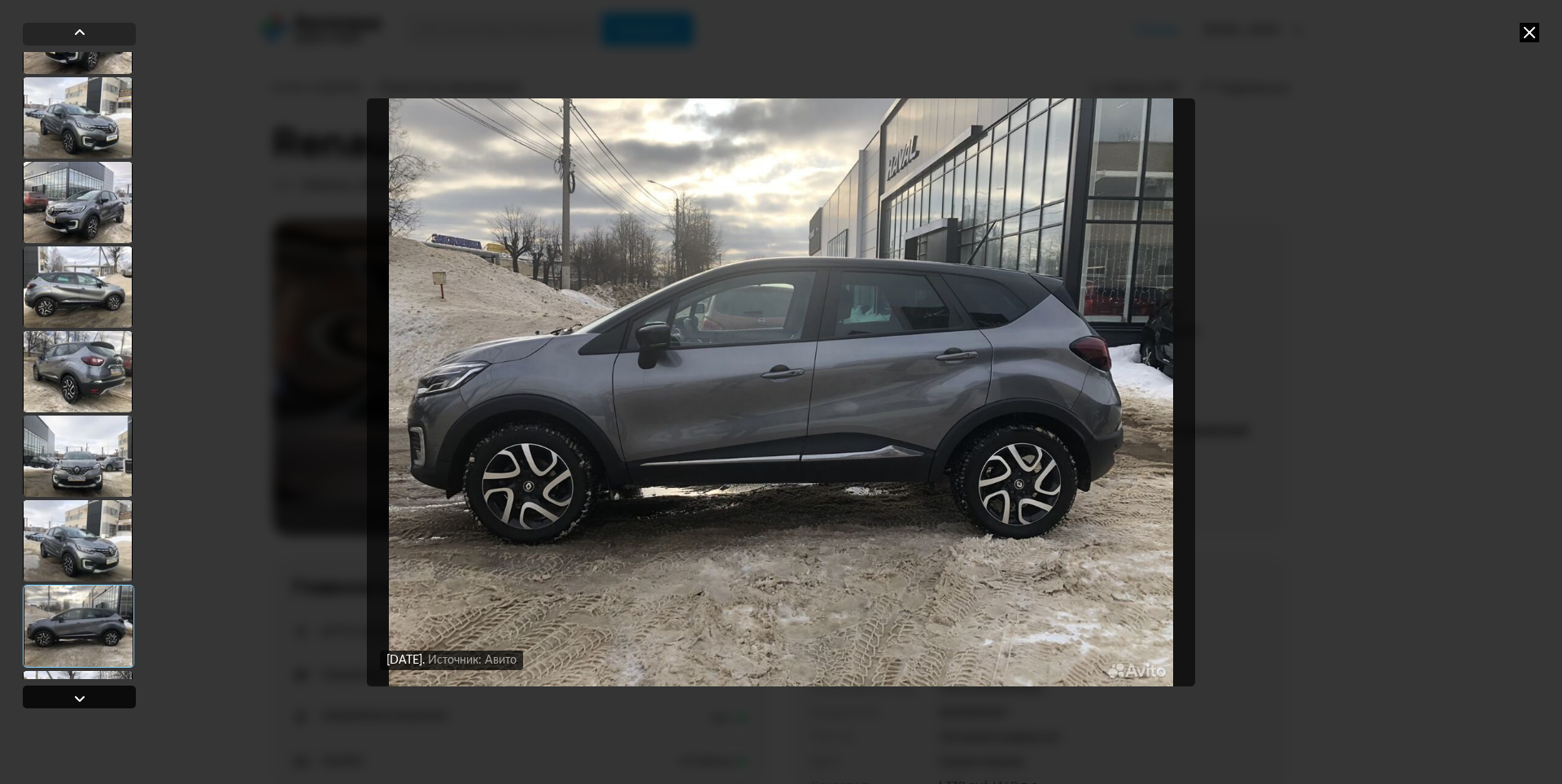
click at [73, 695] on div at bounding box center [80, 698] width 19 height 19
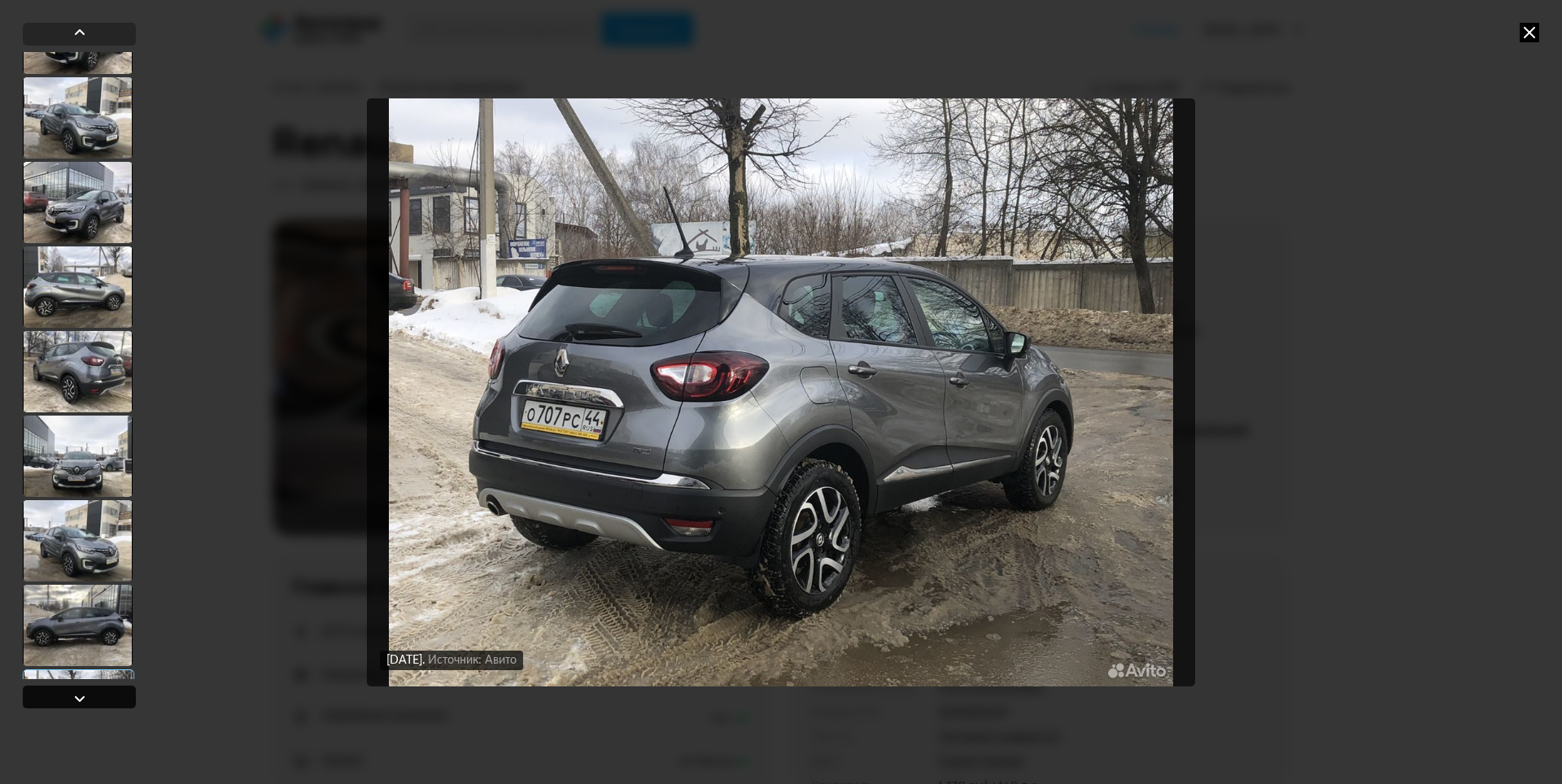
click at [73, 695] on div at bounding box center [80, 698] width 19 height 19
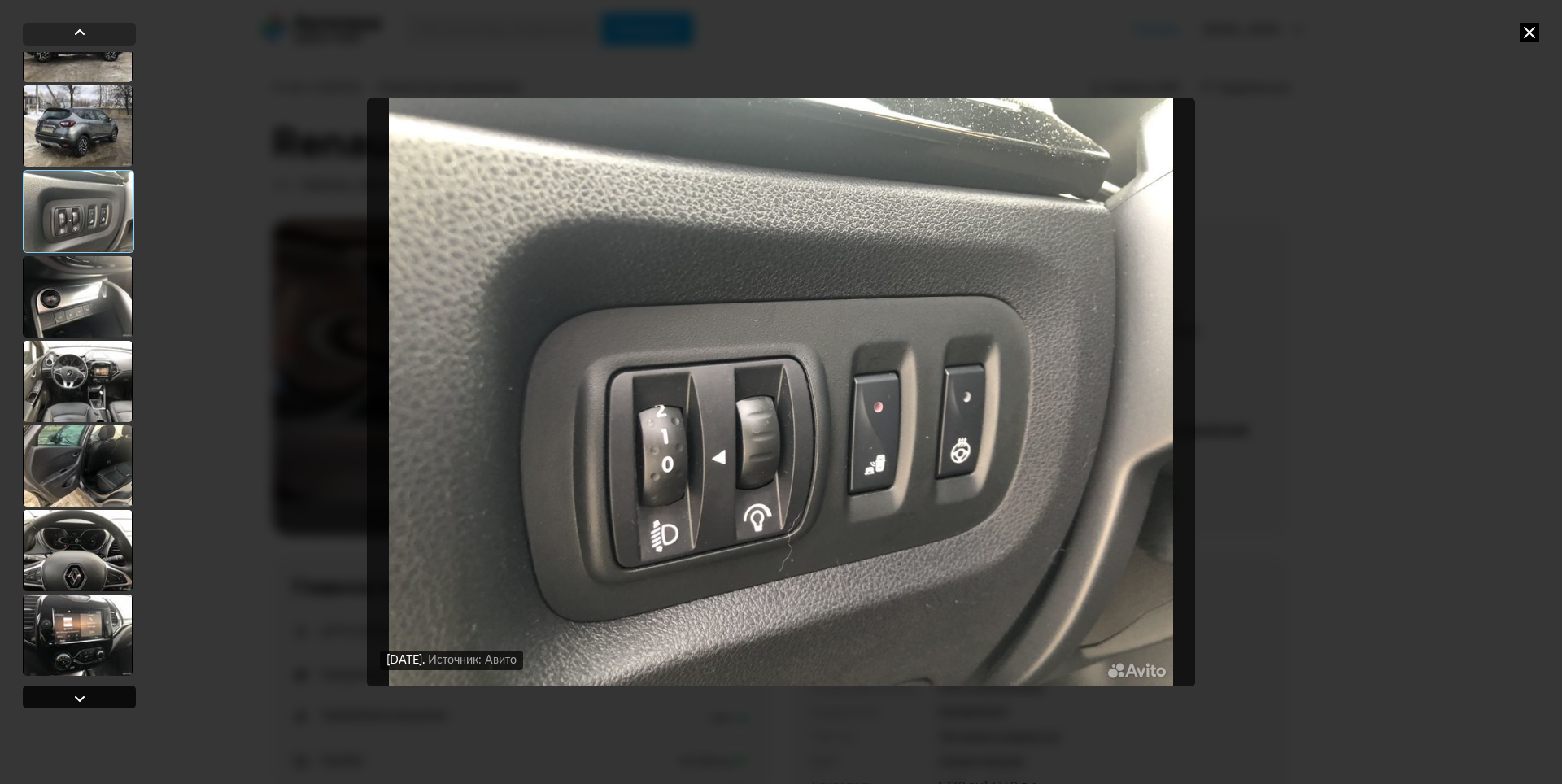
click at [73, 695] on div at bounding box center [80, 698] width 19 height 19
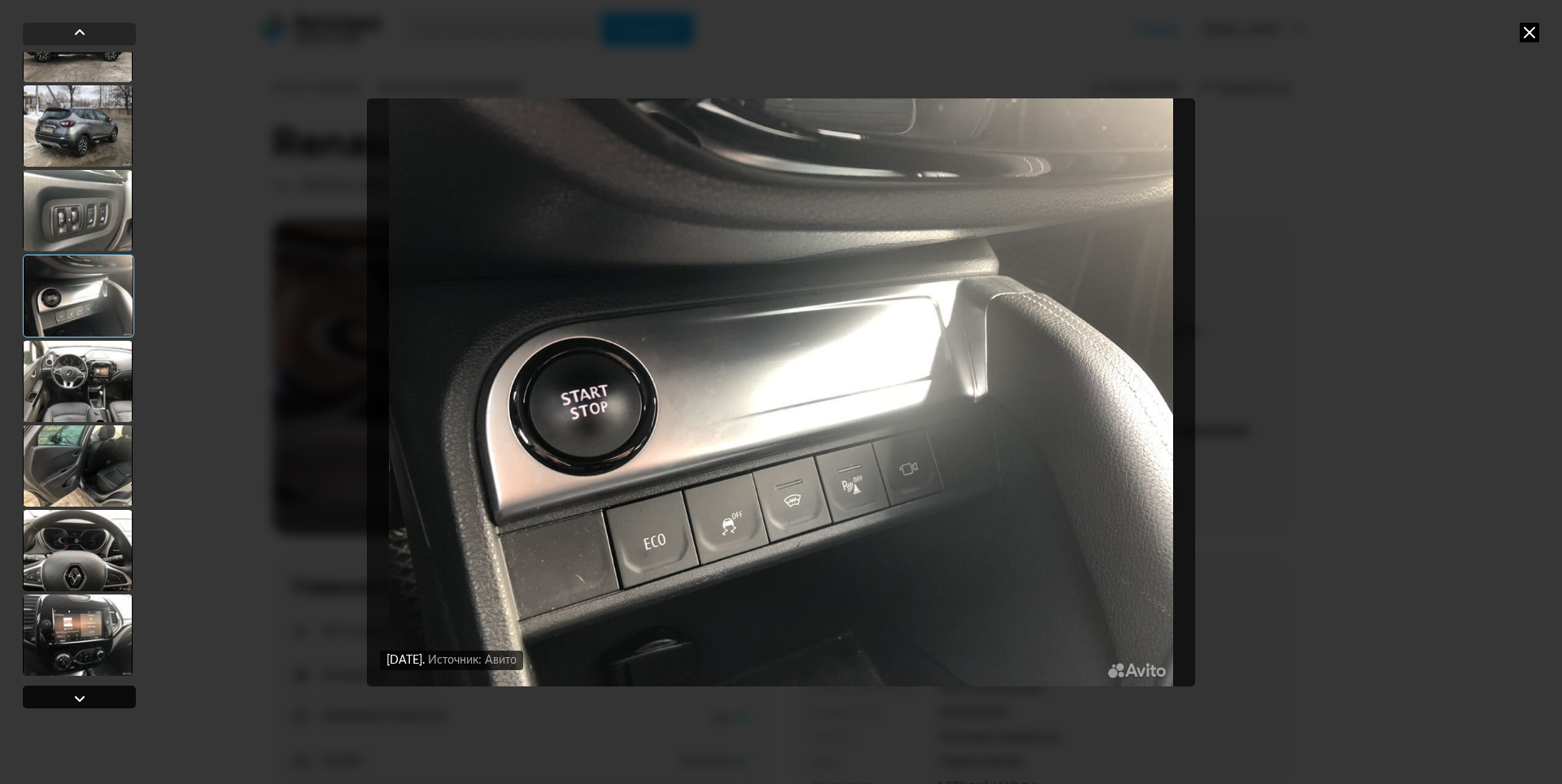
click at [73, 695] on div at bounding box center [80, 698] width 19 height 19
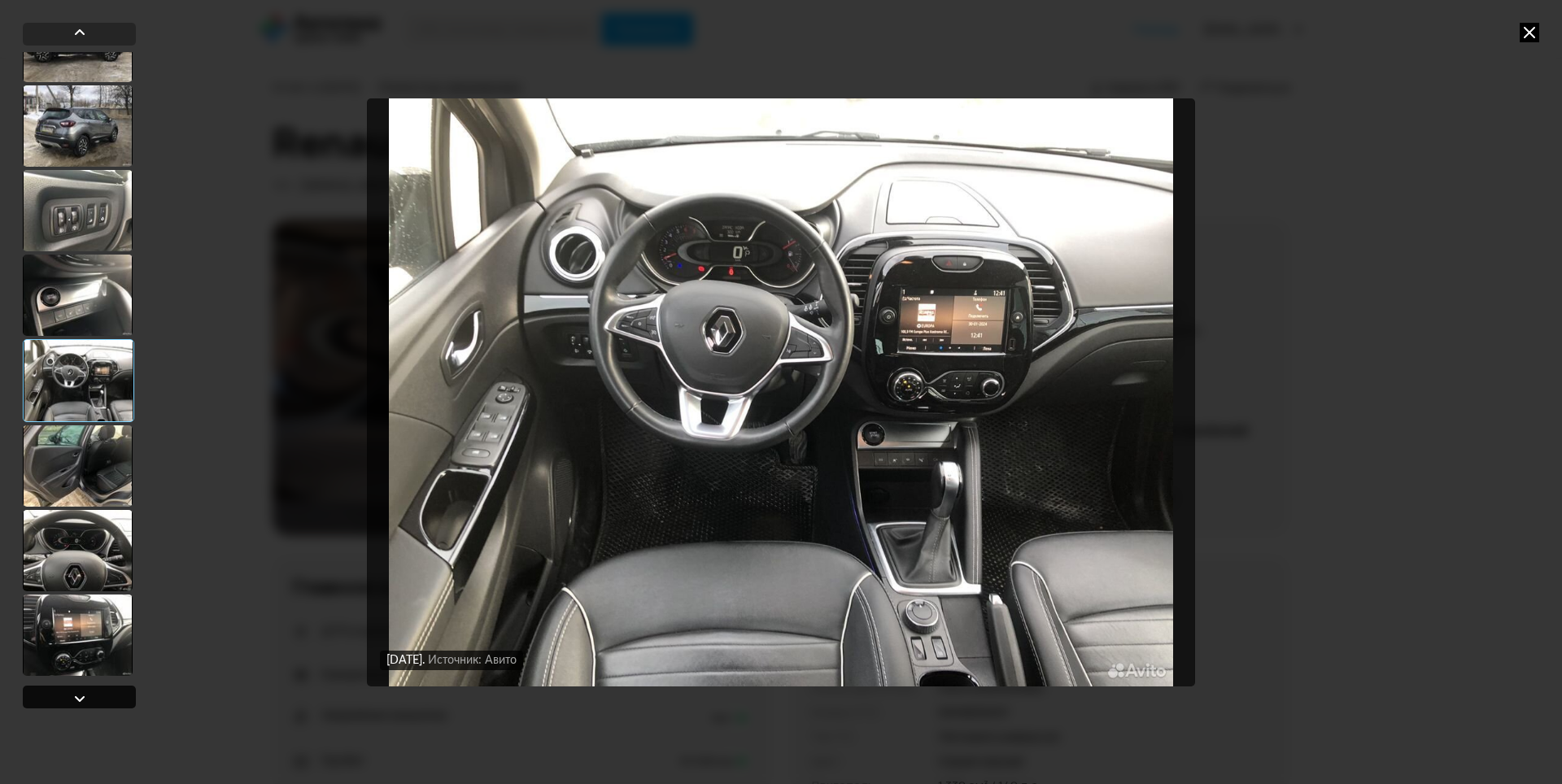
click at [73, 695] on div at bounding box center [80, 698] width 19 height 19
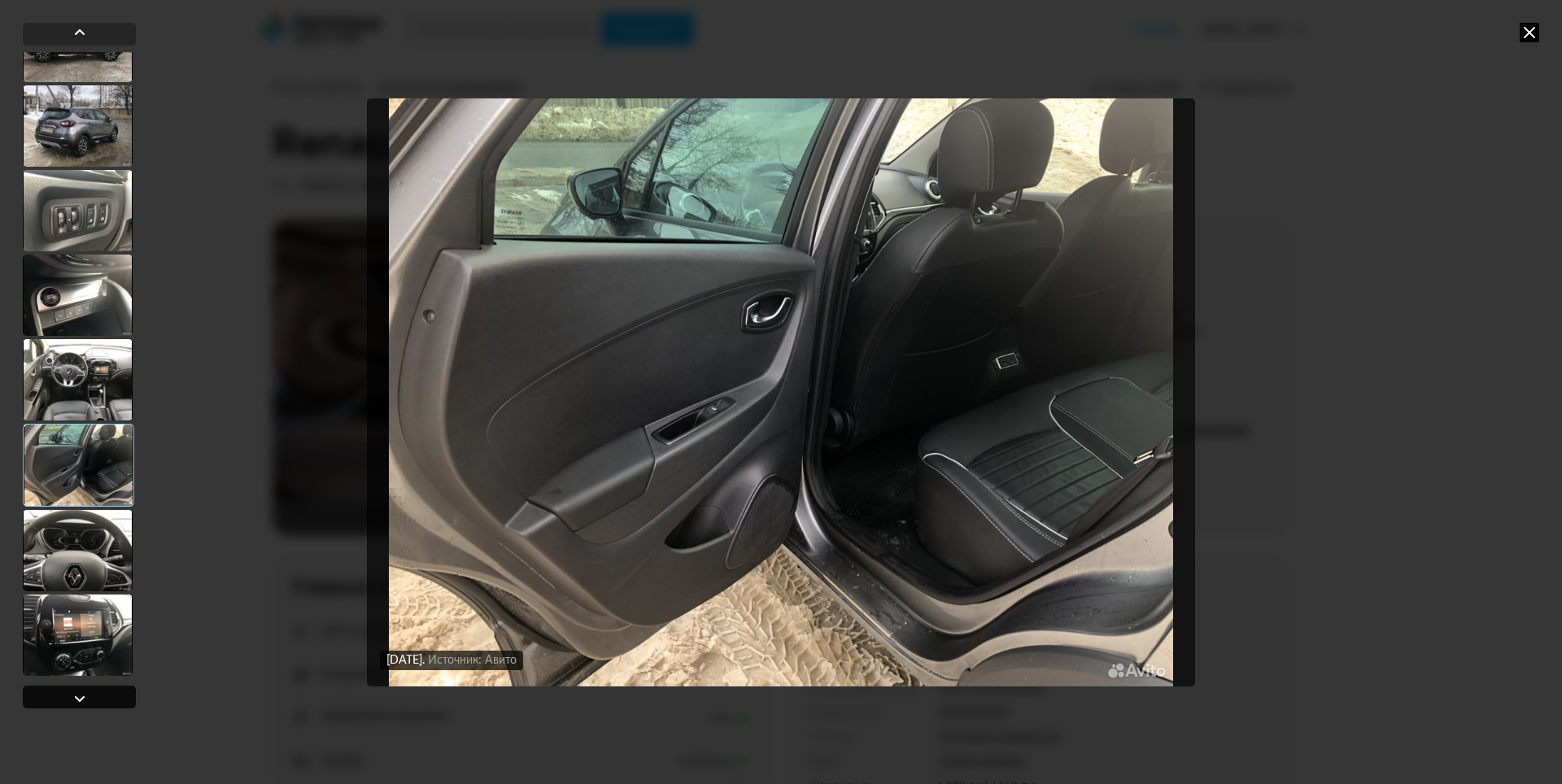
click at [73, 695] on div at bounding box center [80, 698] width 19 height 19
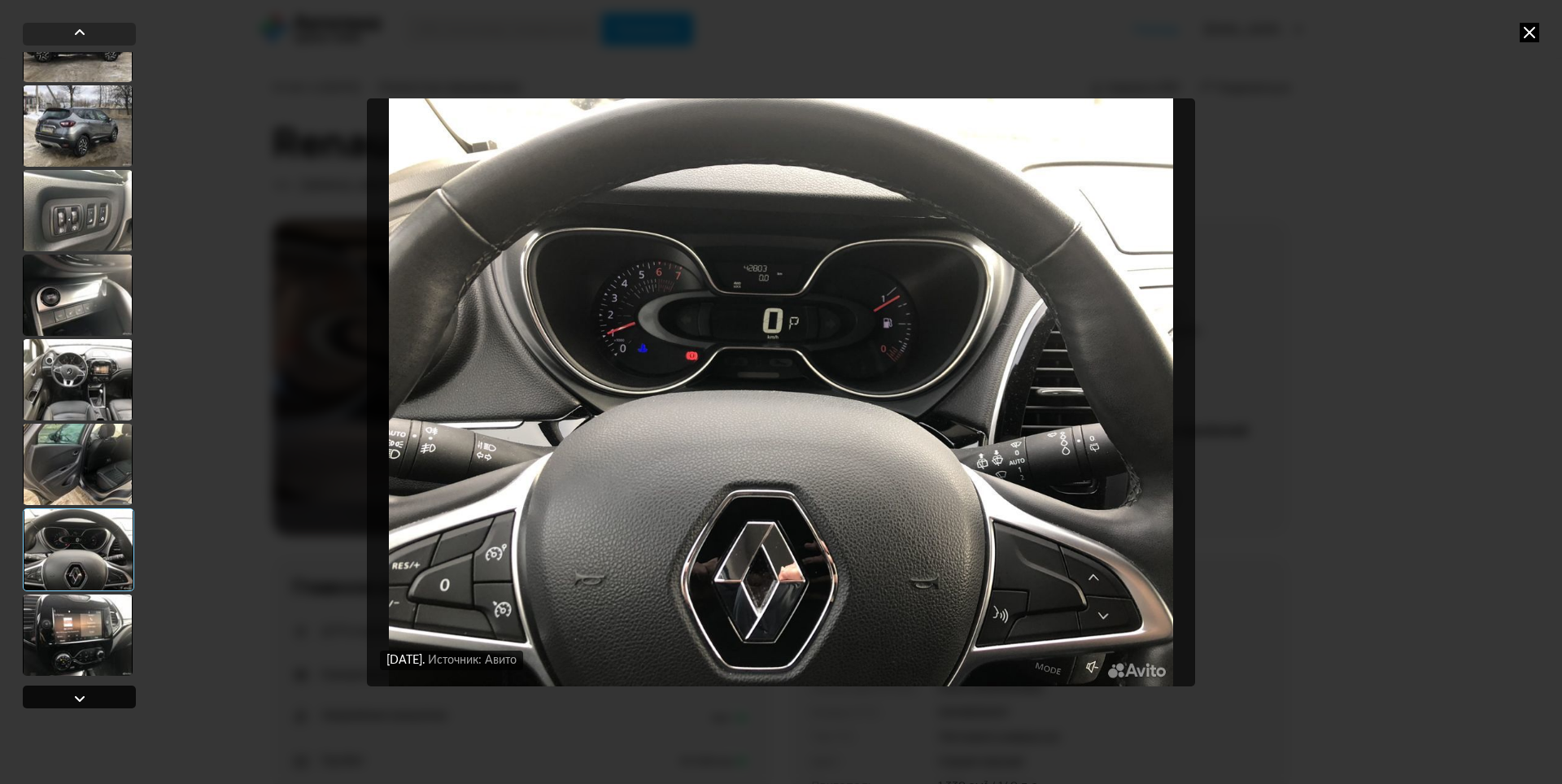
click at [73, 695] on div at bounding box center [80, 698] width 19 height 19
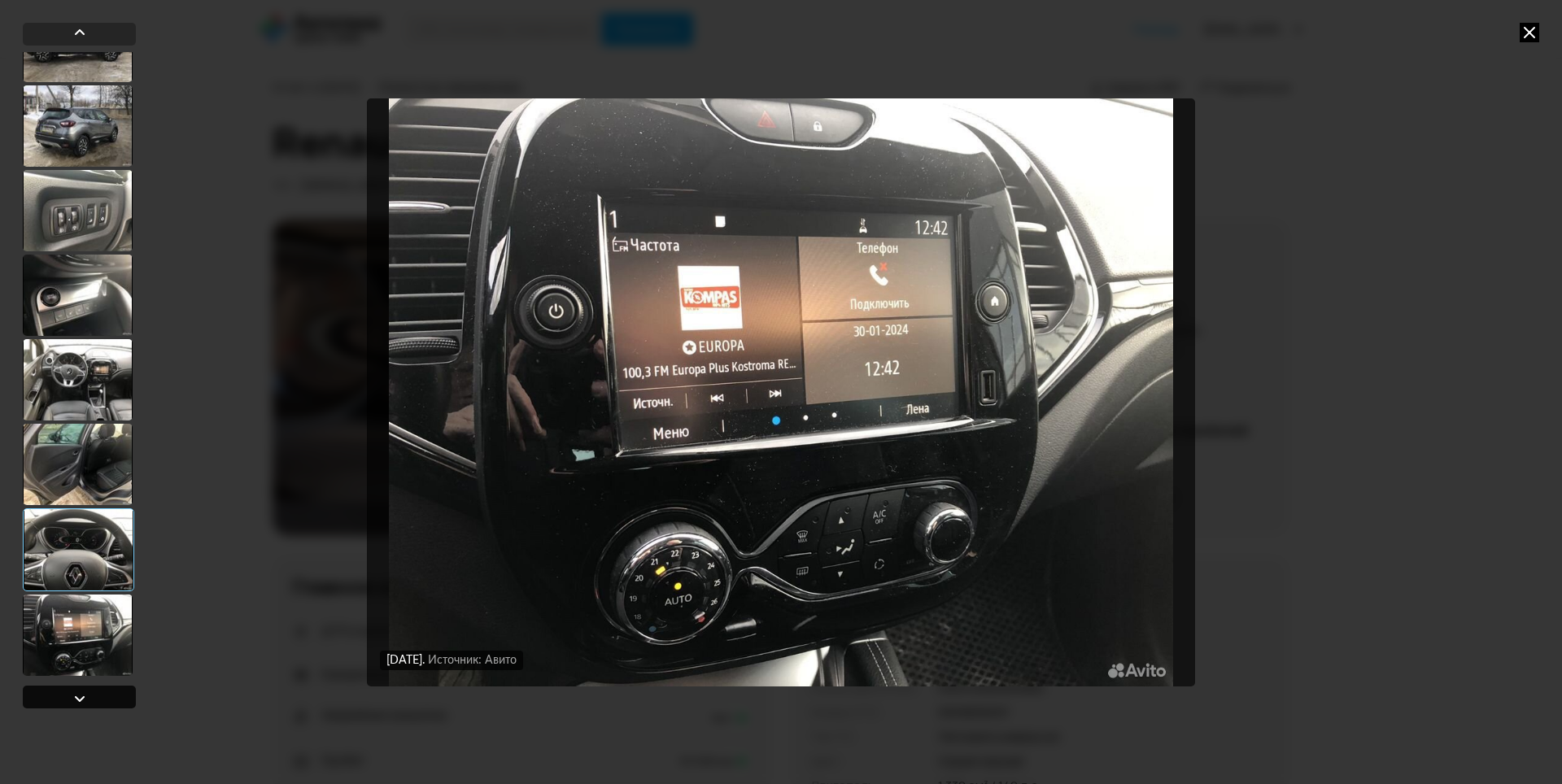
click at [73, 695] on div at bounding box center [80, 698] width 19 height 19
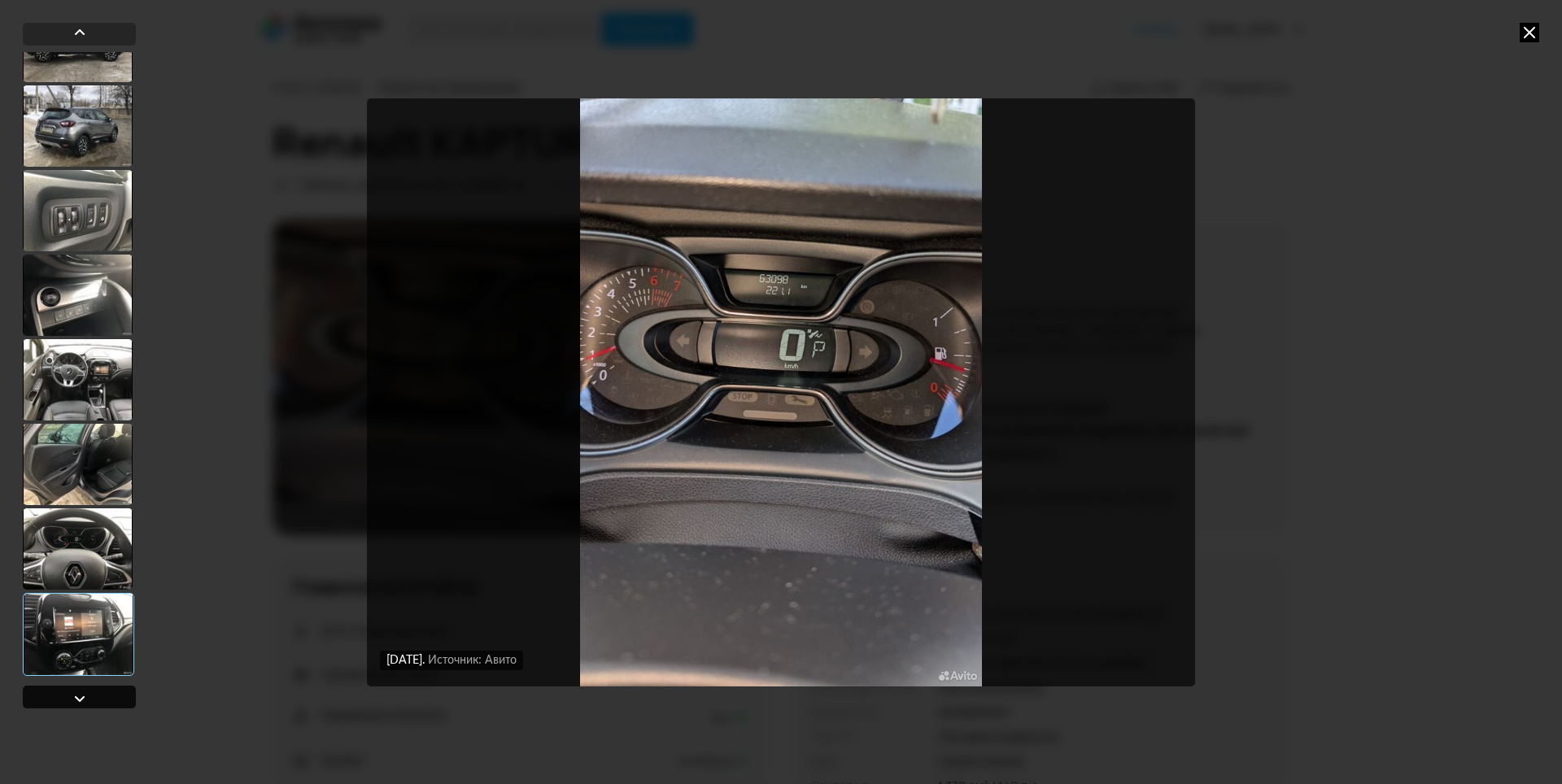
click at [73, 695] on div at bounding box center [80, 698] width 19 height 19
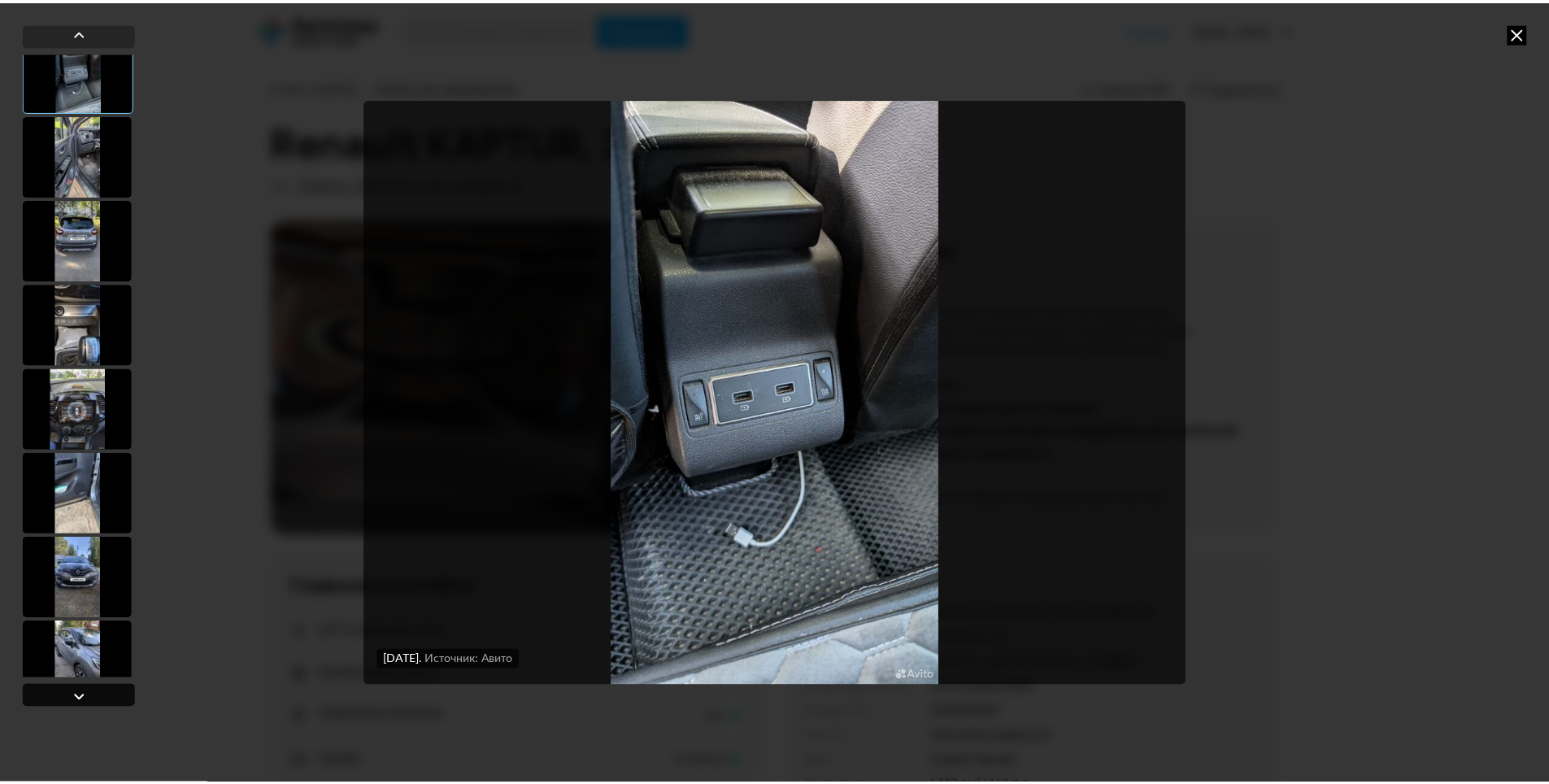
scroll to position [107, 0]
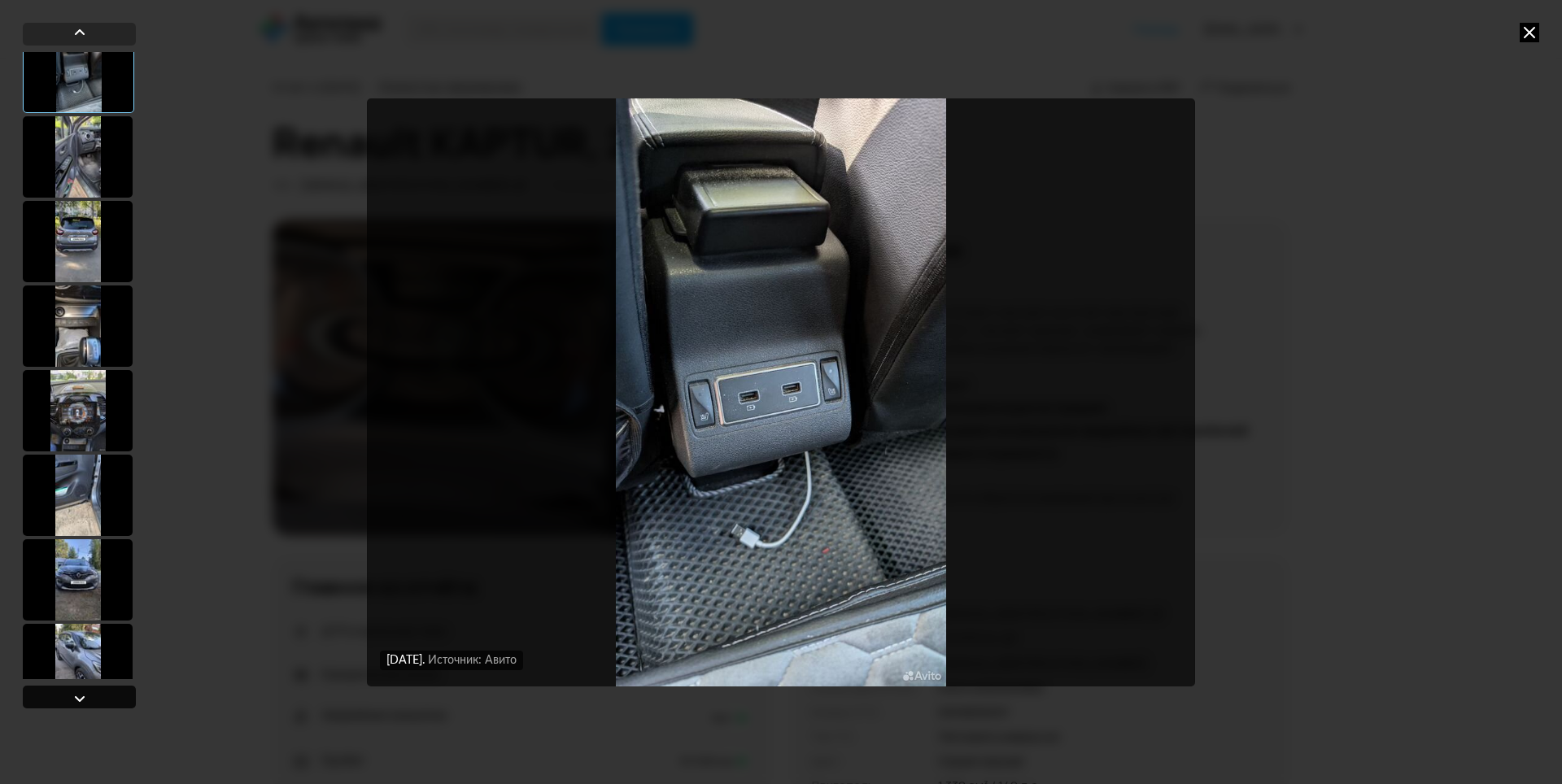
click at [73, 695] on div at bounding box center [80, 698] width 19 height 19
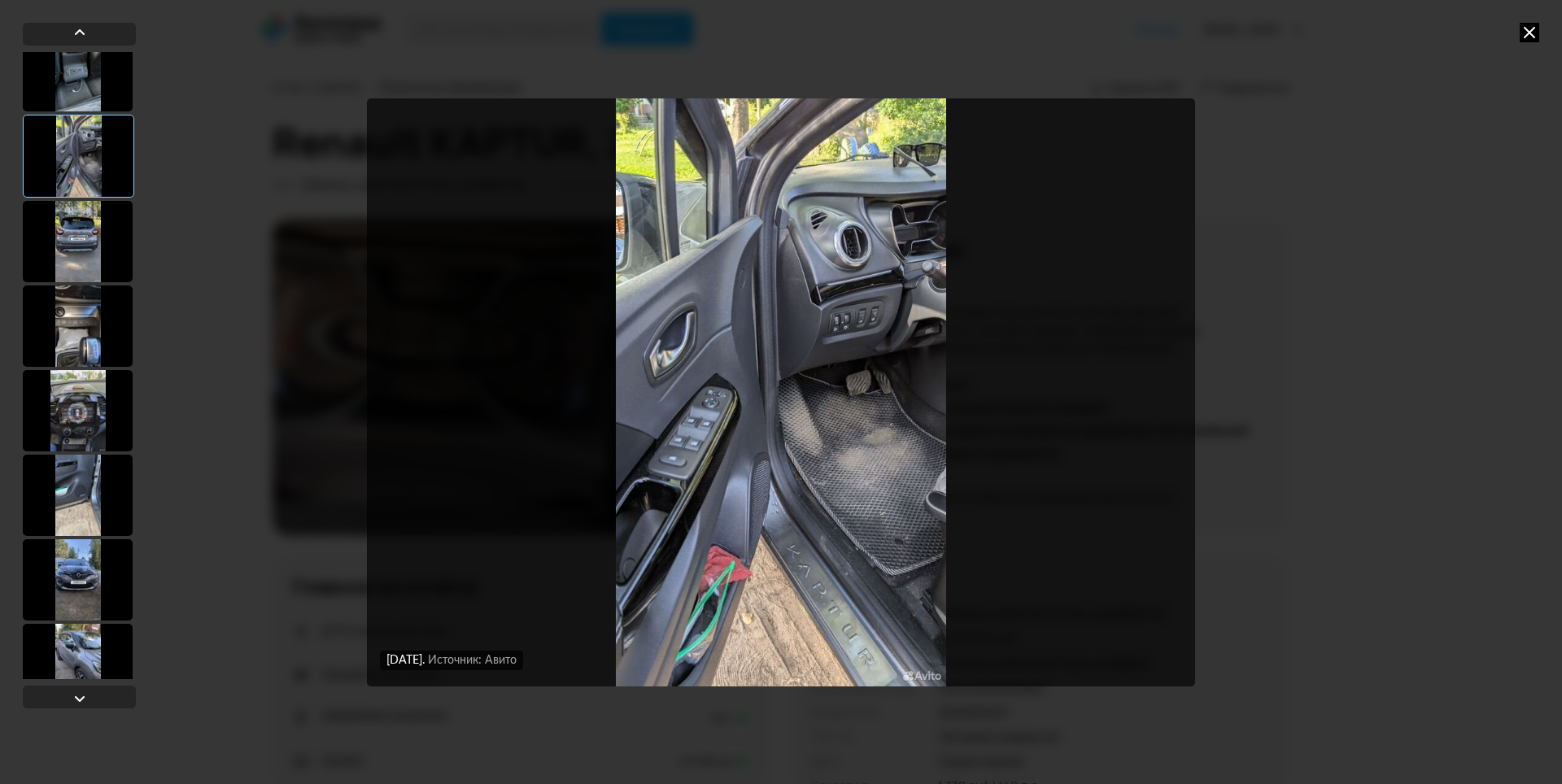
click at [250, 532] on div "[DATE] Источник: Авито [DATE] Источник: Авито [DATE] Источник: Авито [DATE] Ист…" at bounding box center [781, 392] width 1562 height 784
click at [1527, 32] on icon at bounding box center [1530, 32] width 19 height 19
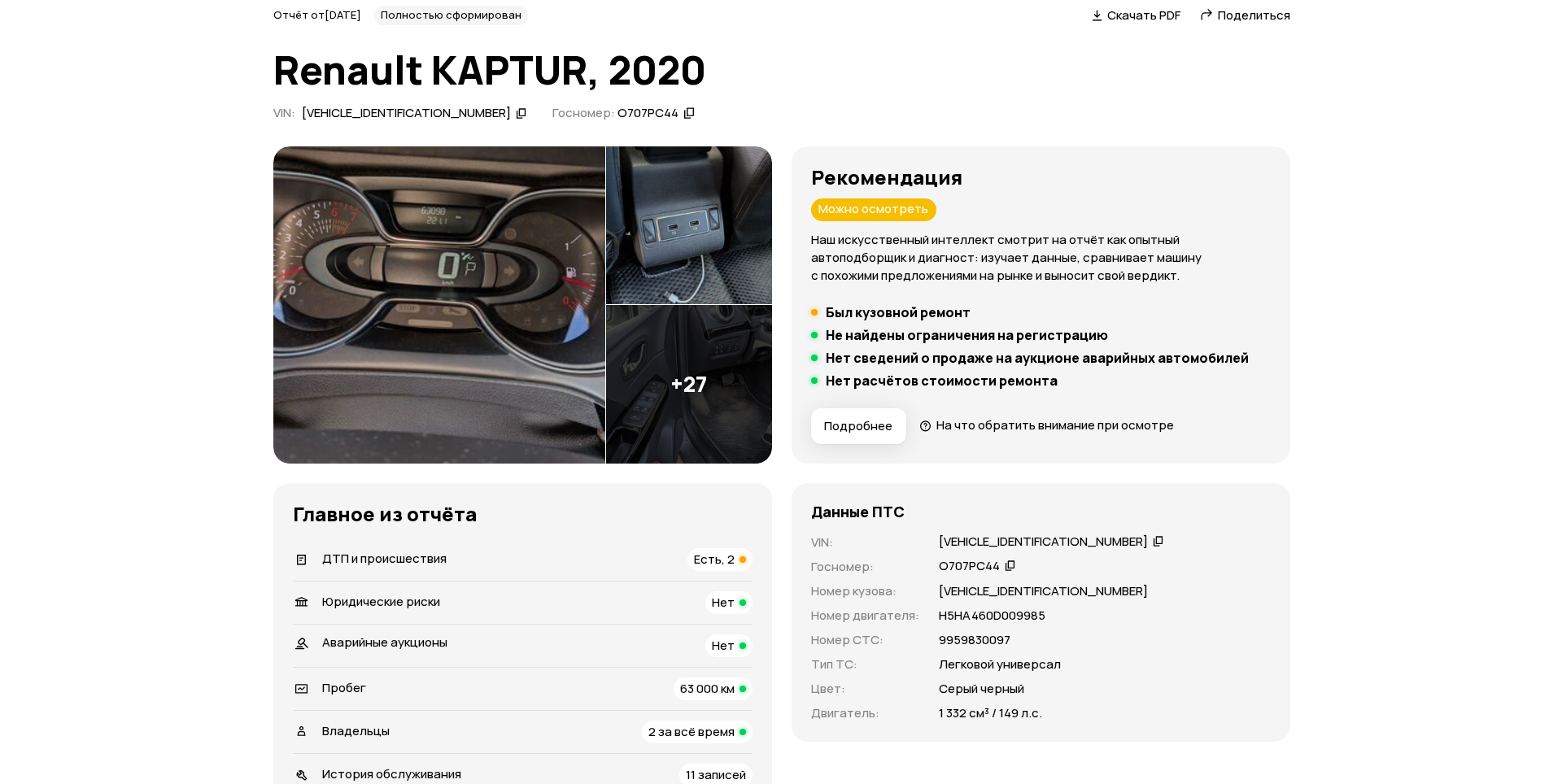
scroll to position [0, 0]
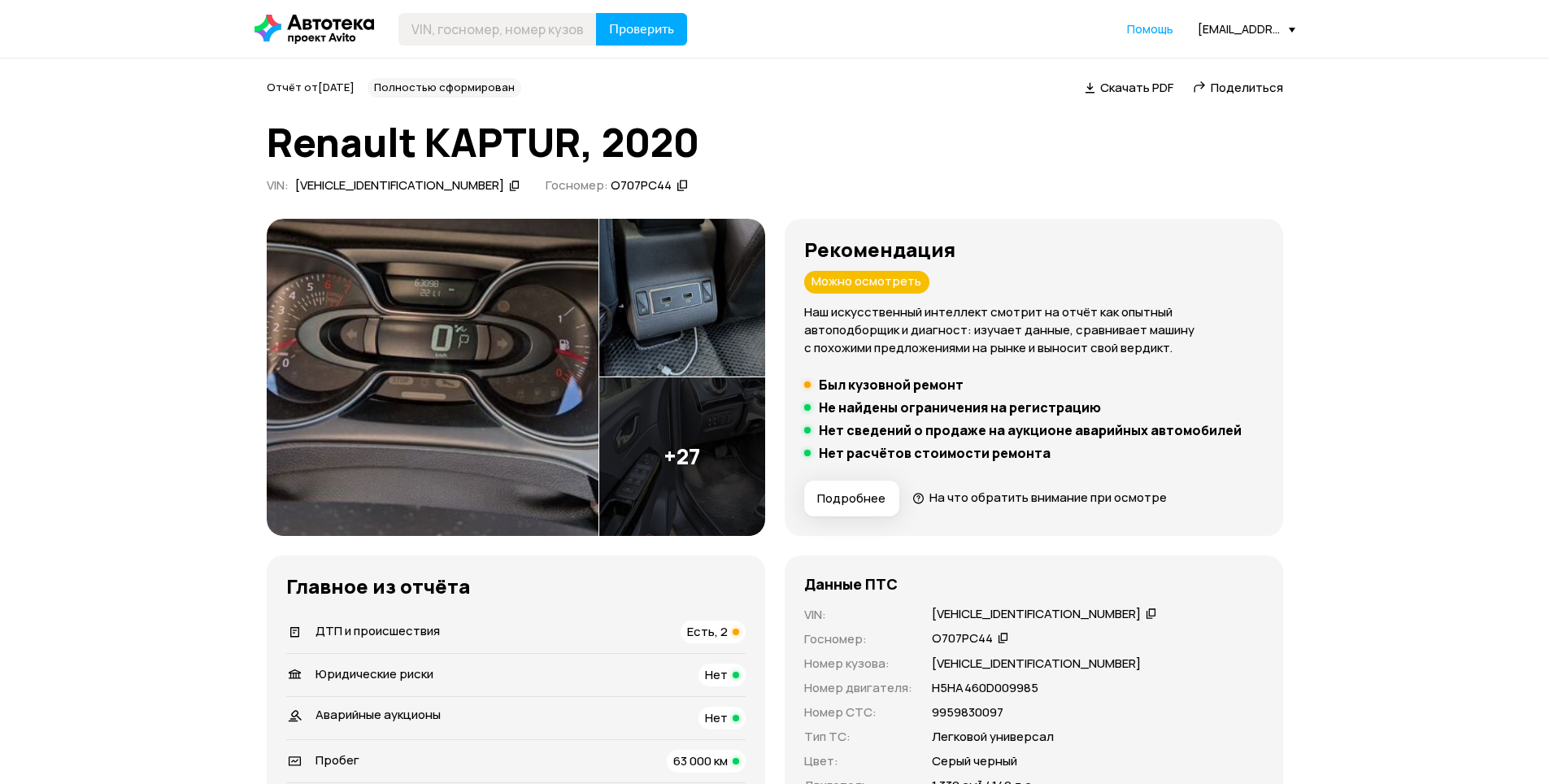
click at [465, 385] on img at bounding box center [433, 377] width 332 height 317
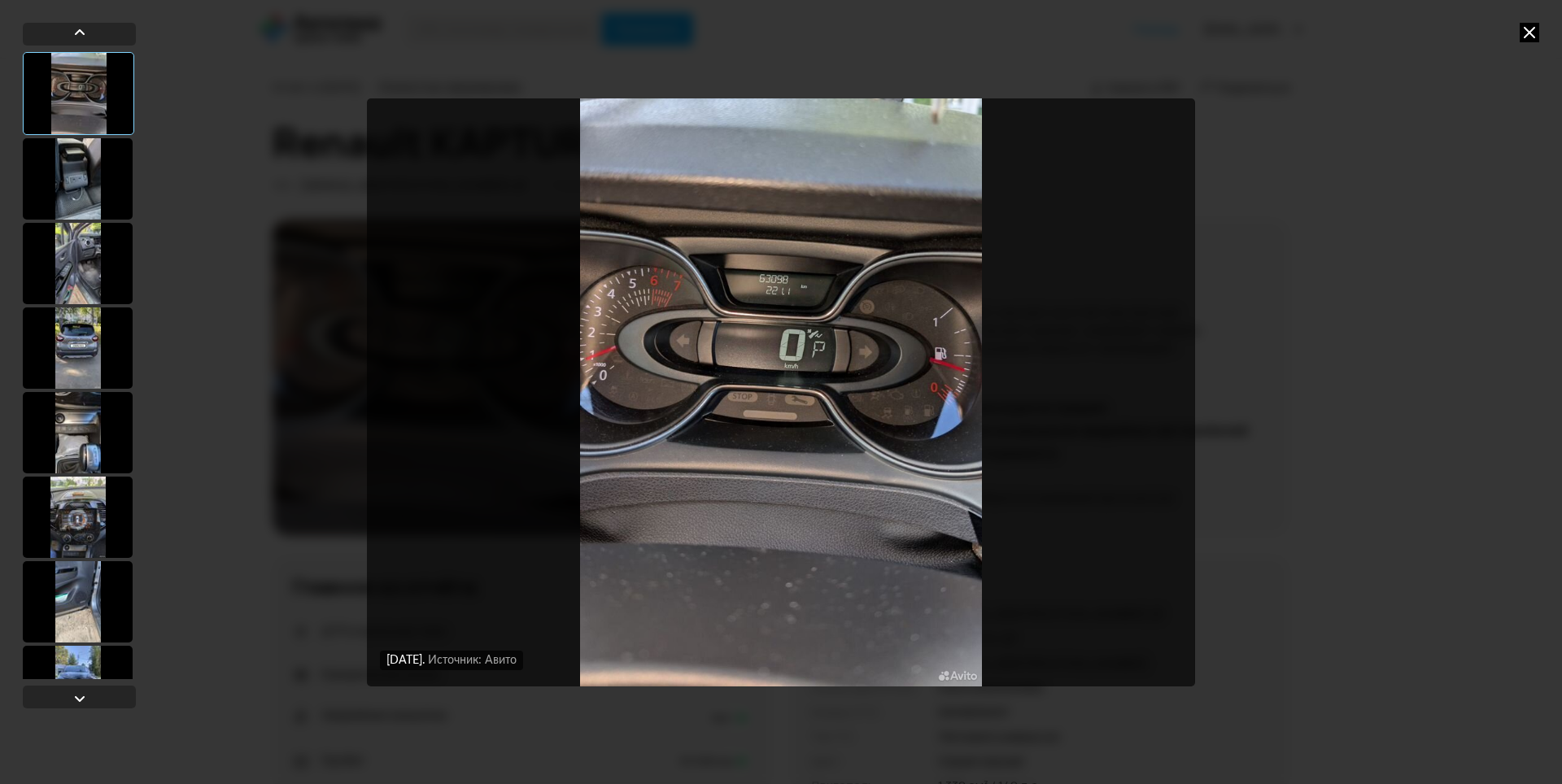
click at [90, 156] on div at bounding box center [78, 178] width 110 height 81
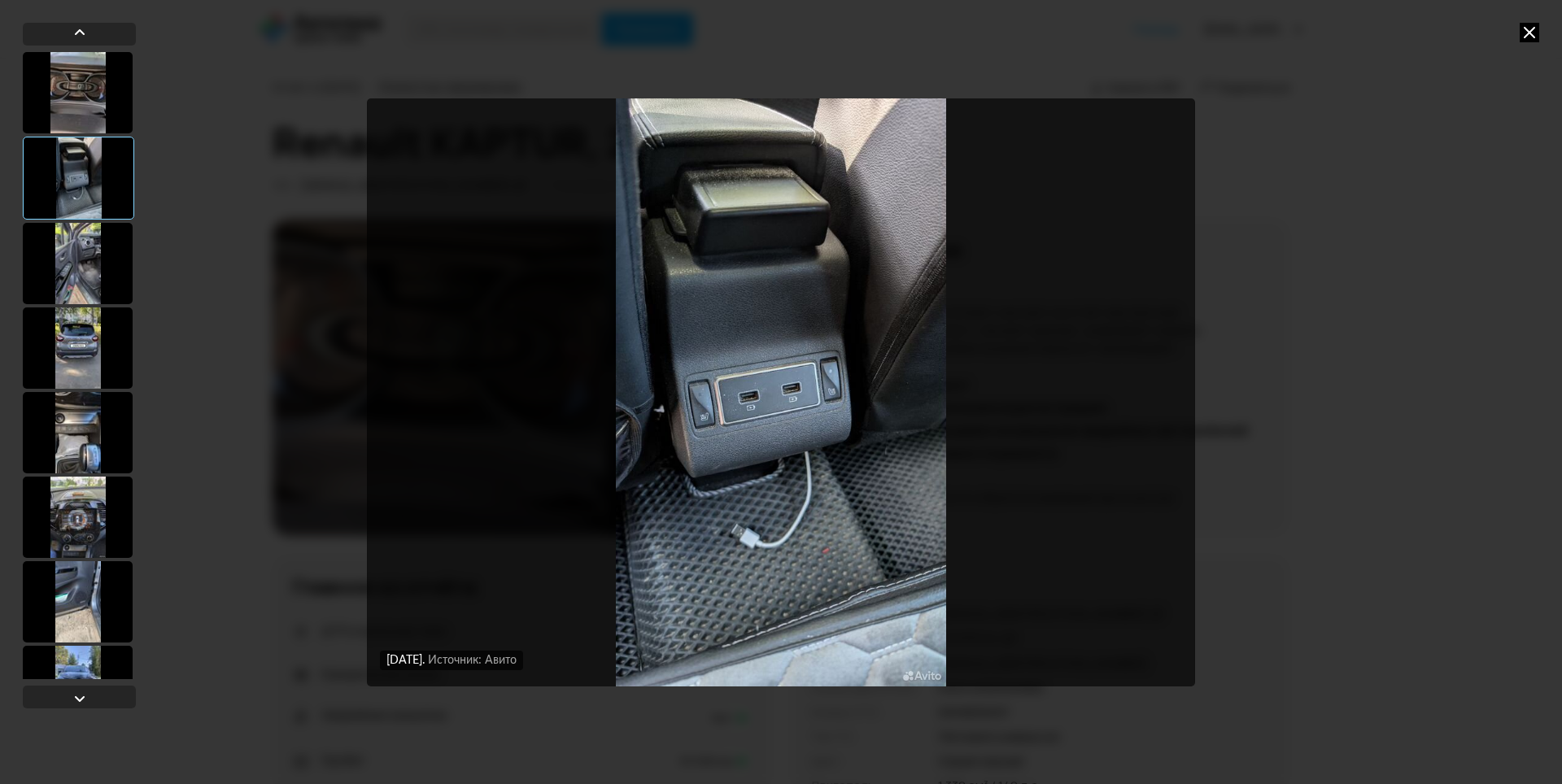
click at [91, 249] on div at bounding box center [78, 263] width 110 height 81
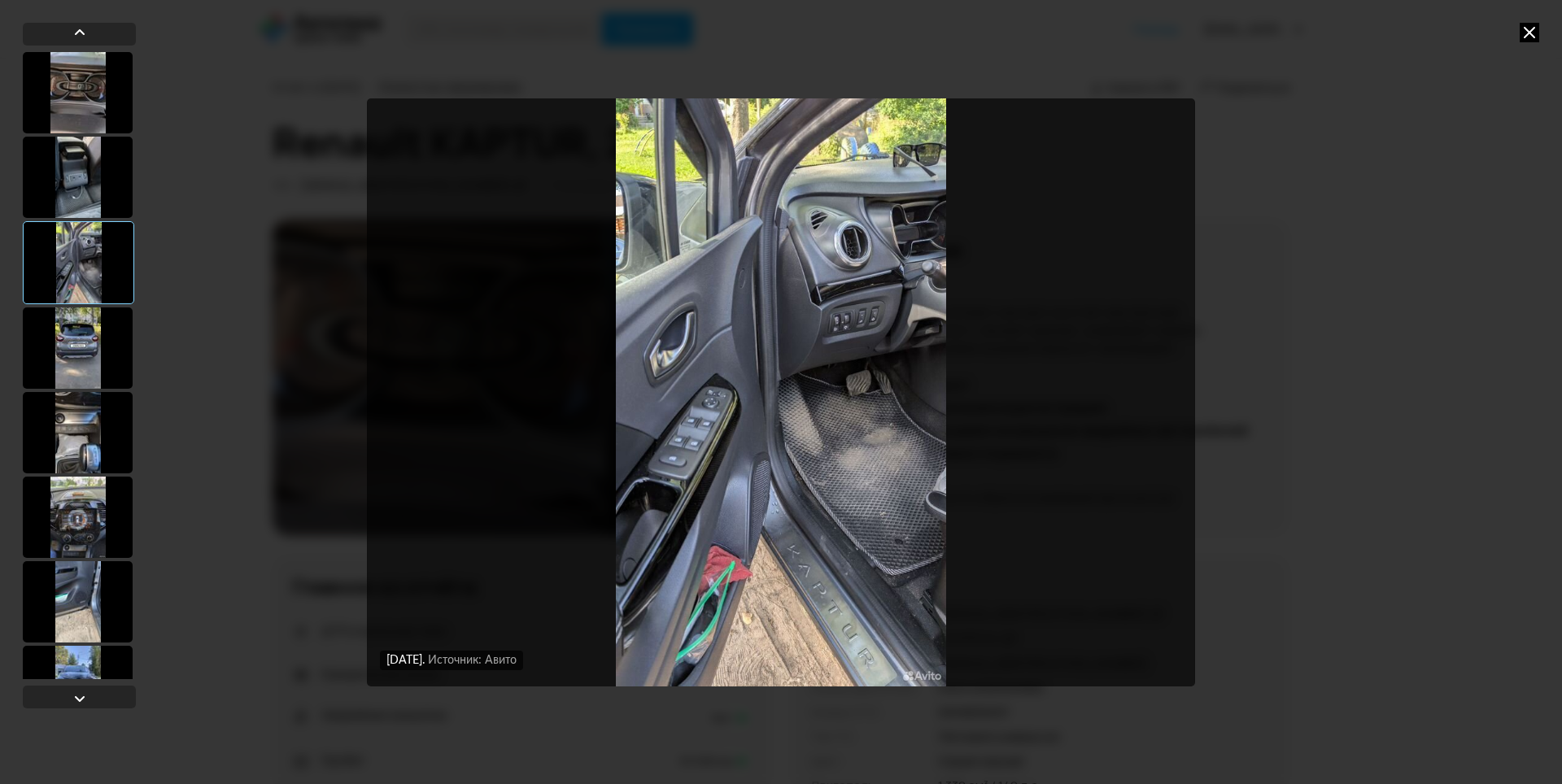
click at [77, 333] on div at bounding box center [78, 348] width 110 height 81
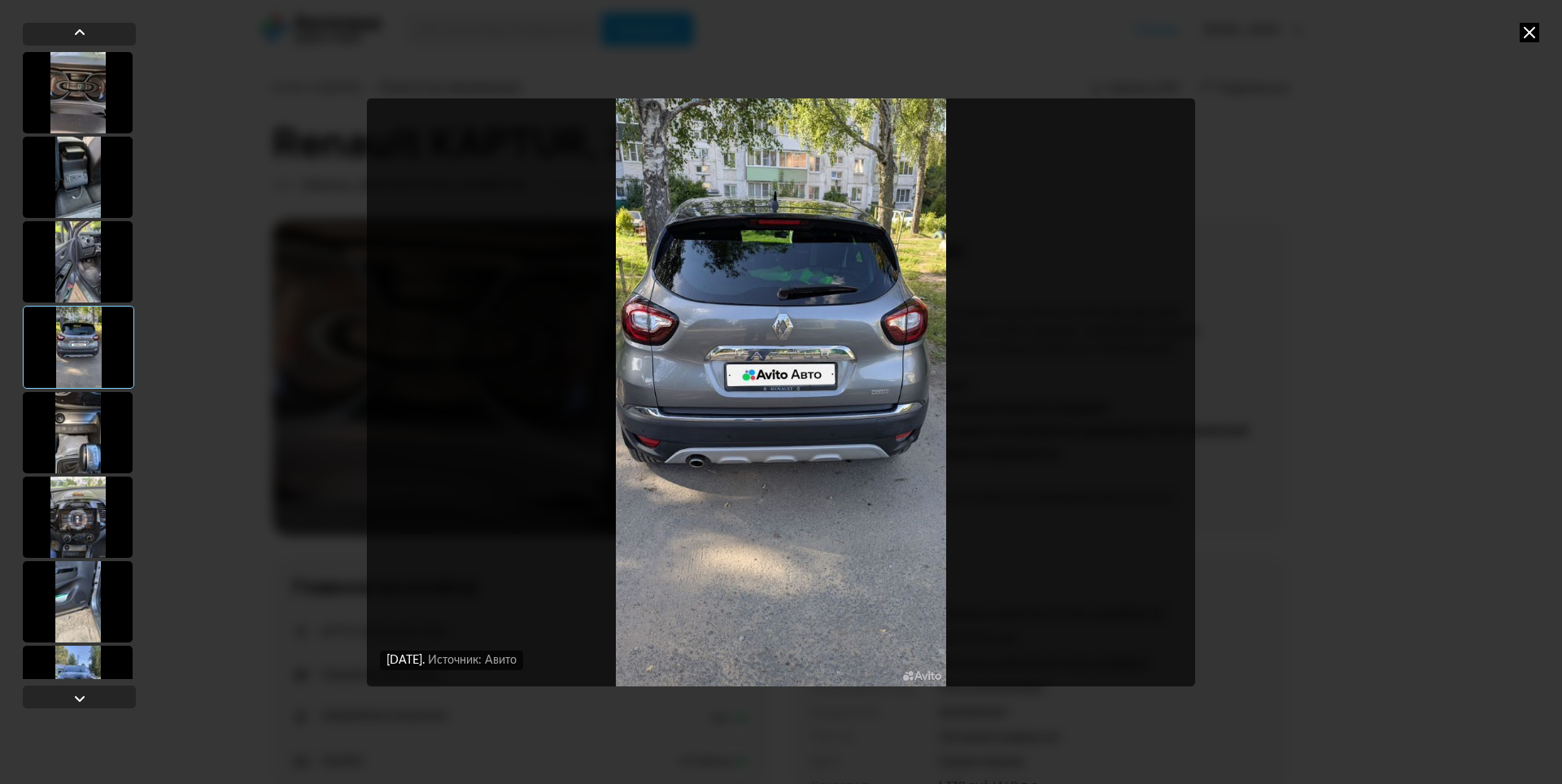
click at [79, 415] on div at bounding box center [78, 432] width 110 height 81
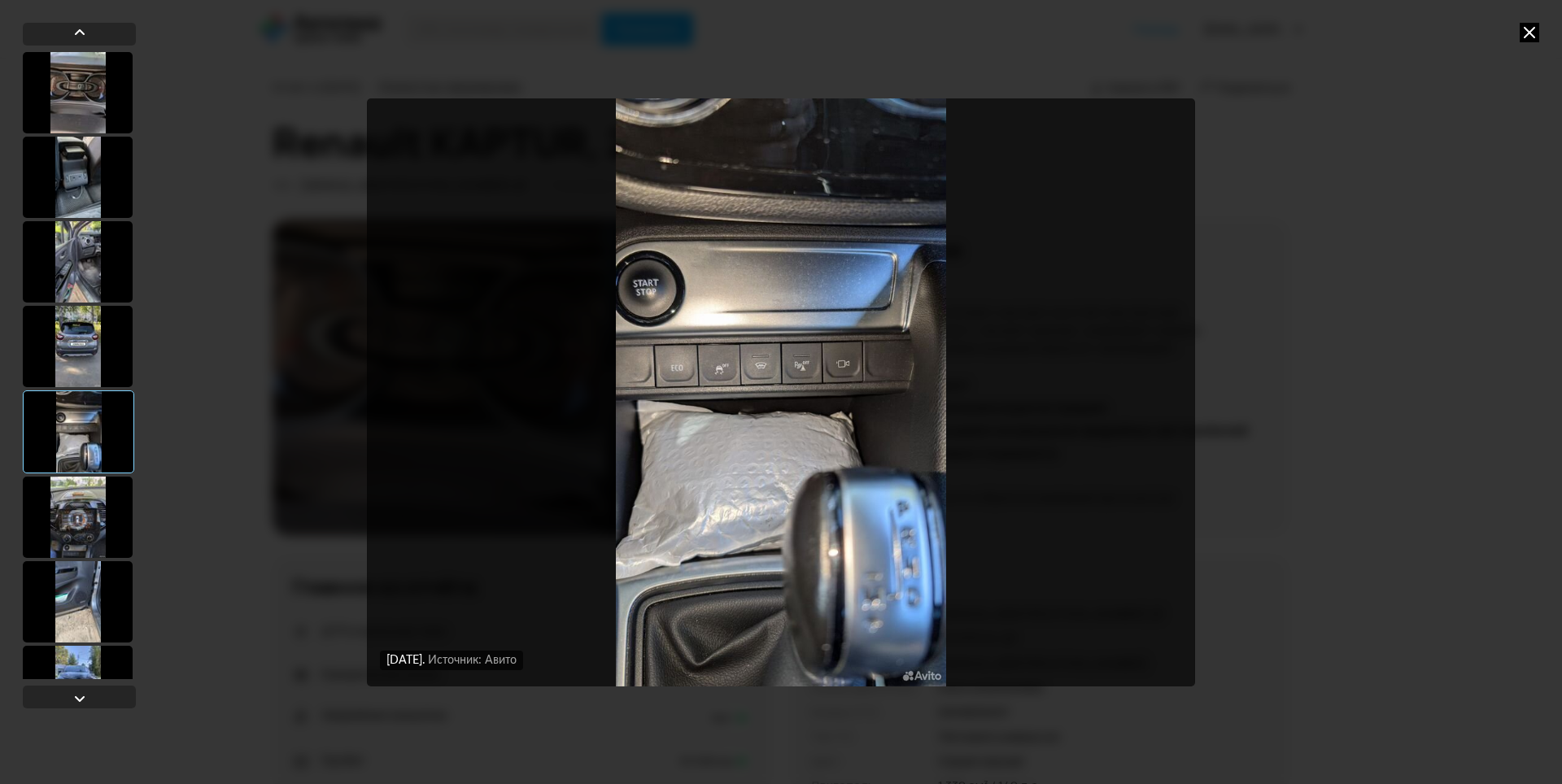
click at [98, 506] on div at bounding box center [78, 517] width 110 height 81
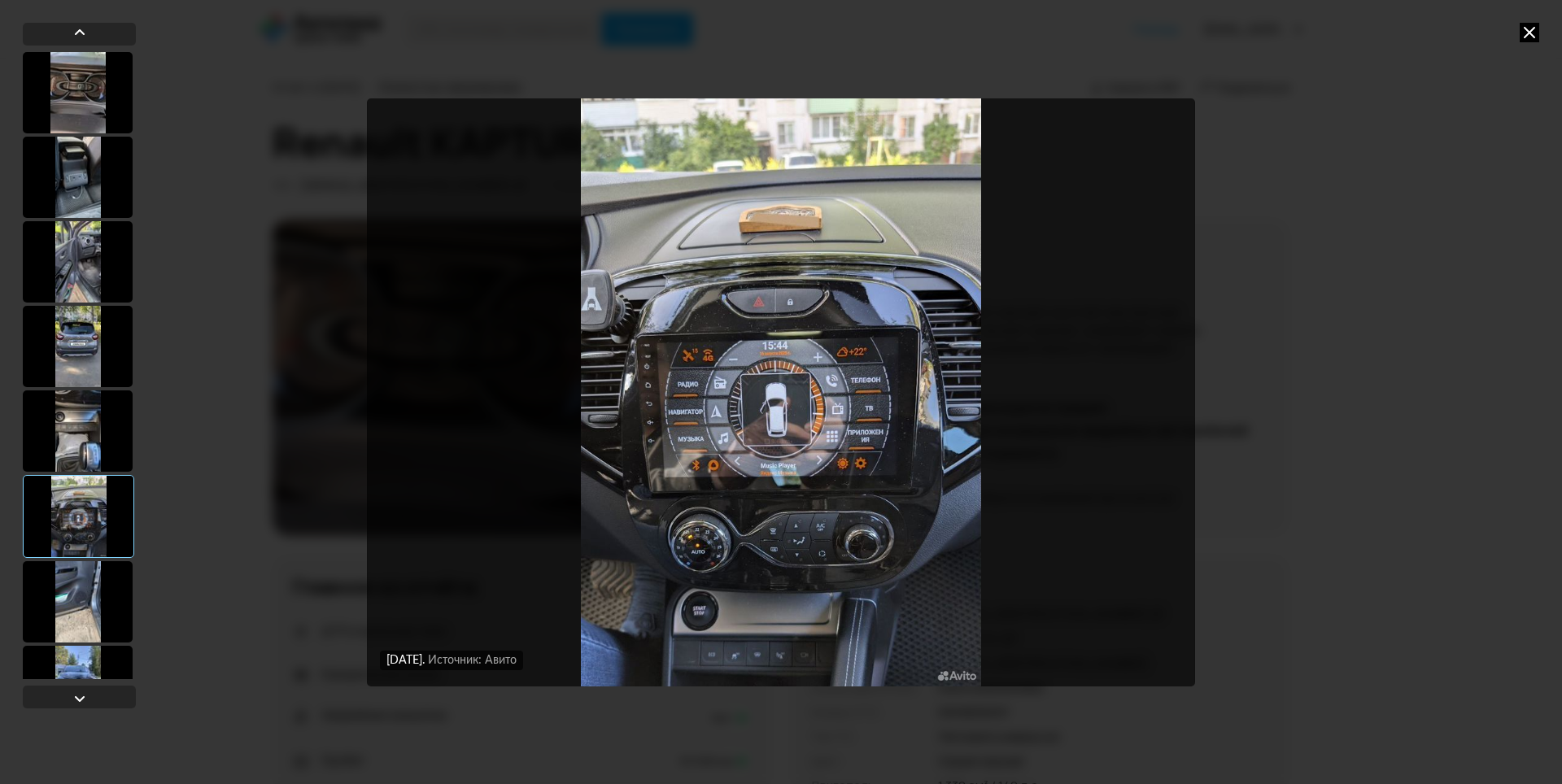
click at [74, 579] on div at bounding box center [78, 601] width 110 height 81
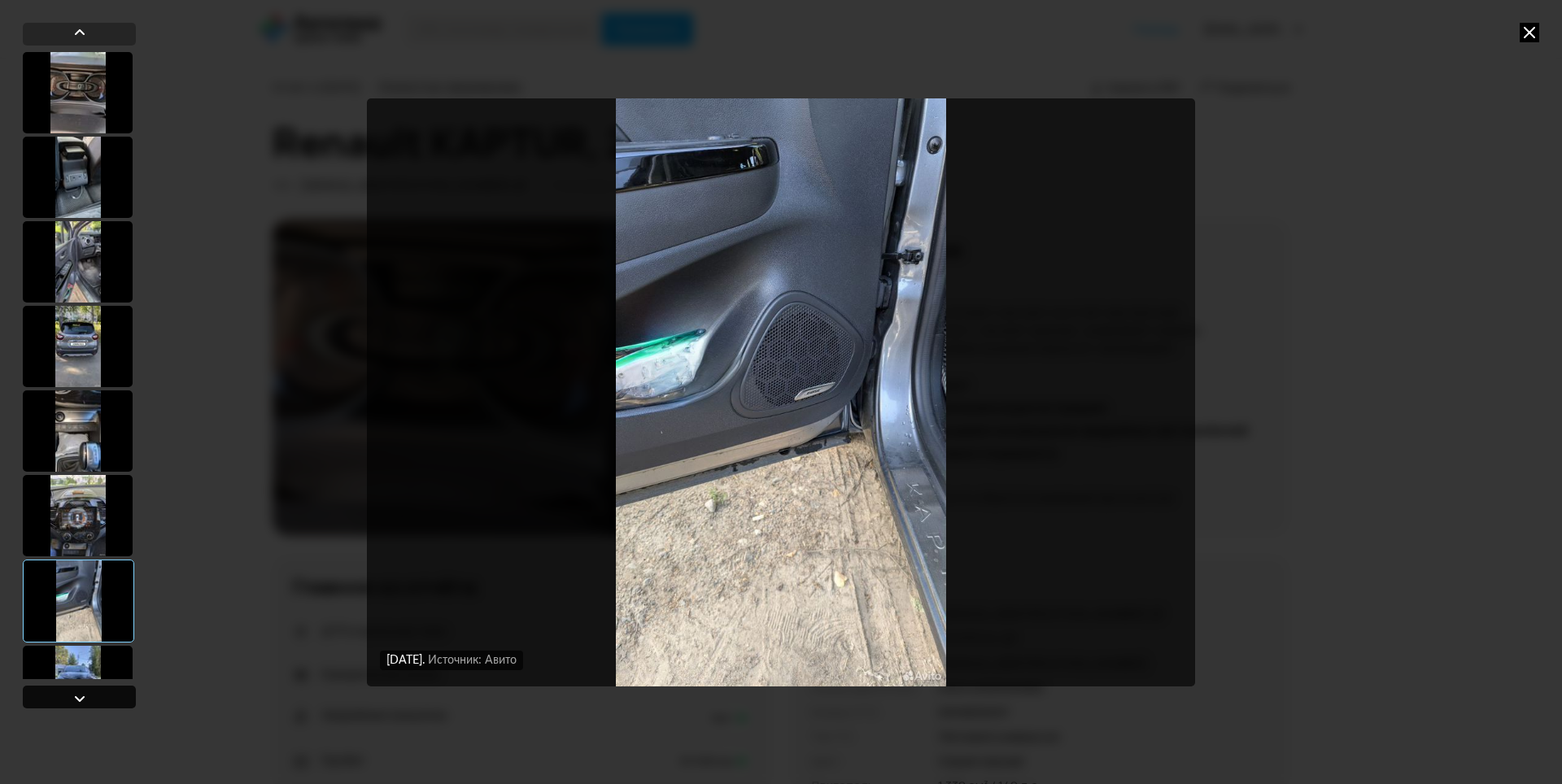
click at [68, 693] on div at bounding box center [79, 697] width 113 height 23
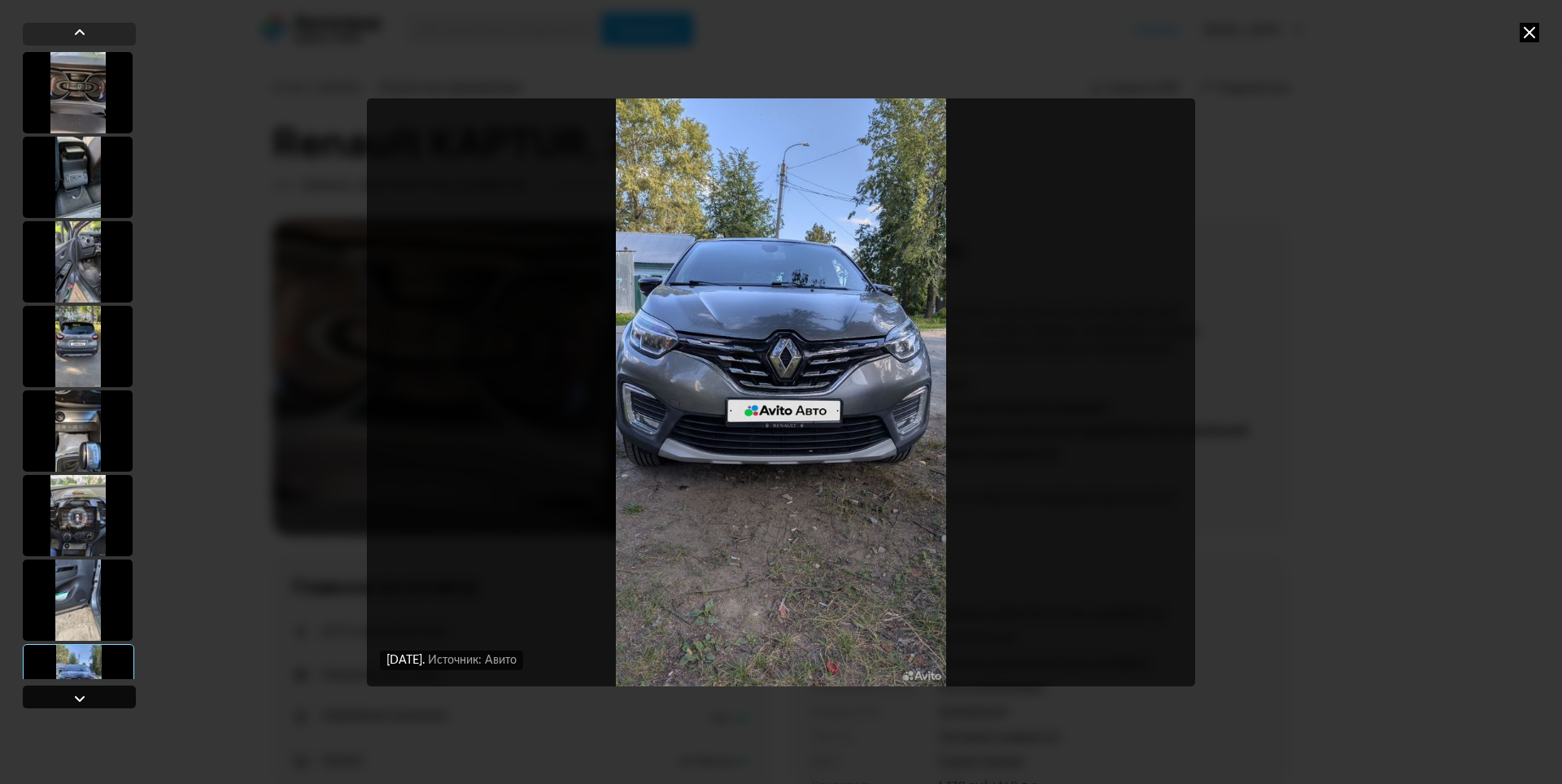
click at [70, 693] on div at bounding box center [80, 698] width 19 height 19
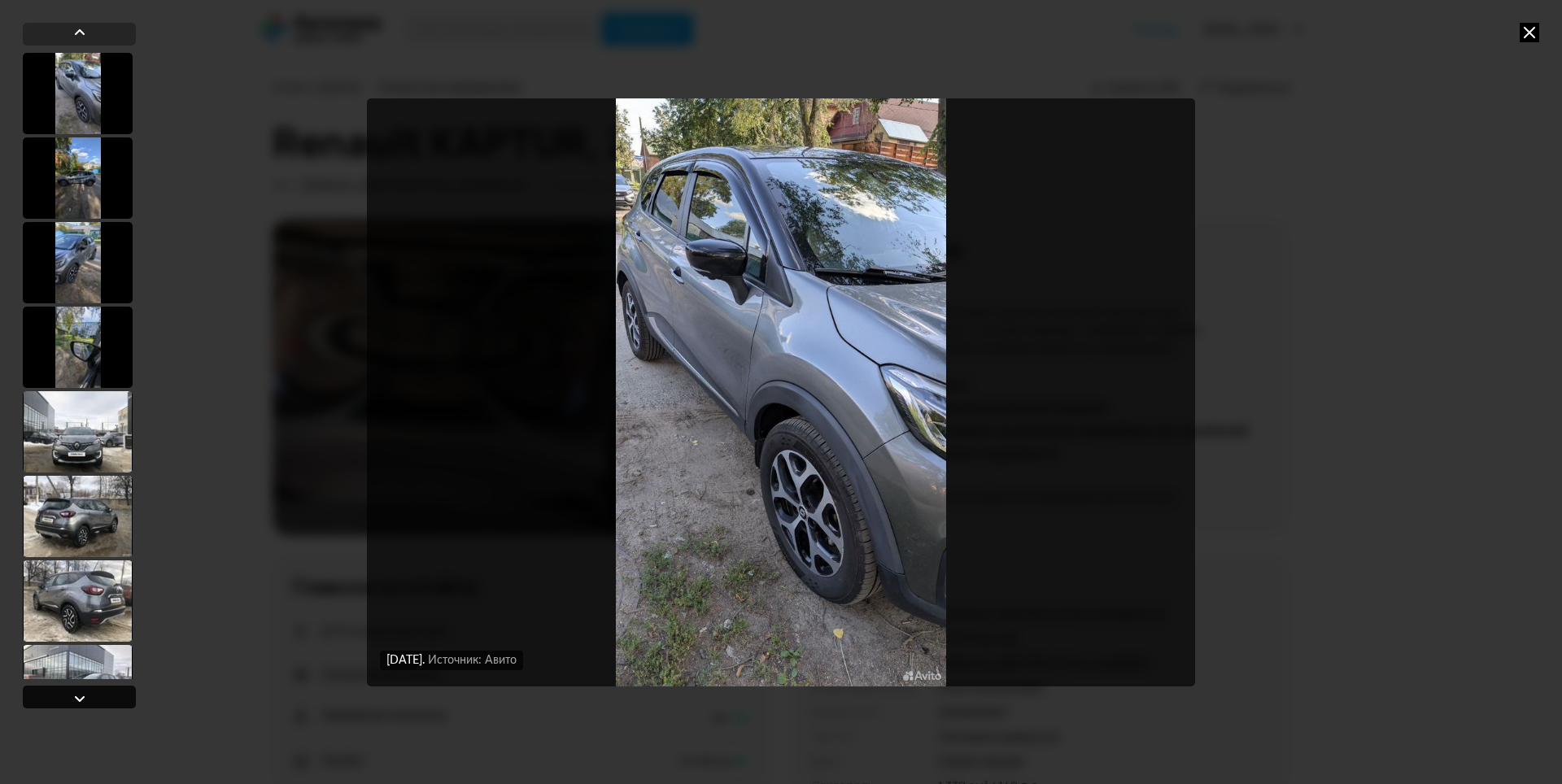
scroll to position [676, 0]
click at [70, 693] on div at bounding box center [80, 698] width 19 height 19
